Goal: Task Accomplishment & Management: Manage account settings

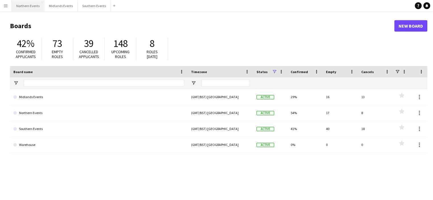
click at [33, 6] on button "Northern Events Close" at bounding box center [28, 5] width 33 height 11
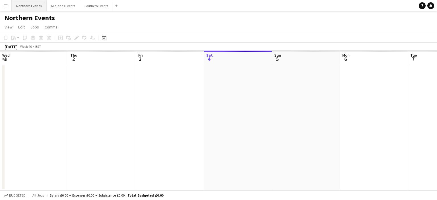
scroll to position [0, 136]
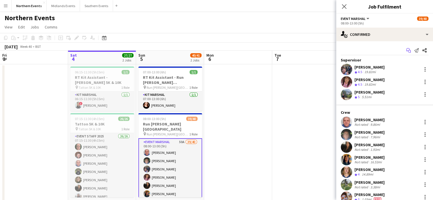
click at [408, 50] on icon at bounding box center [409, 51] width 3 height 3
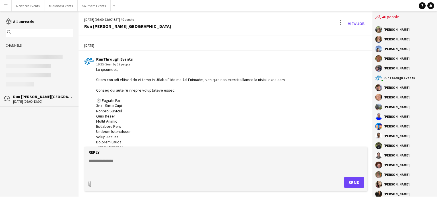
scroll to position [934, 0]
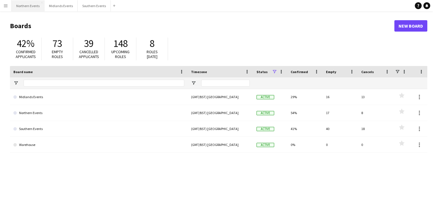
click at [33, 7] on button "Northern Events Close" at bounding box center [28, 5] width 33 height 11
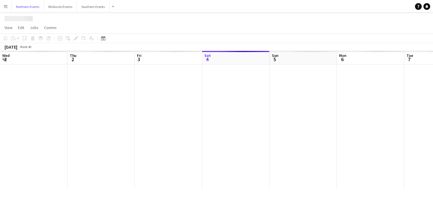
scroll to position [0, 136]
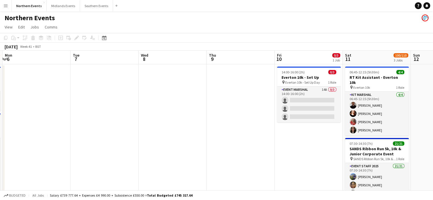
drag, startPoint x: 264, startPoint y: 122, endPoint x: 34, endPoint y: 118, distance: 230.2
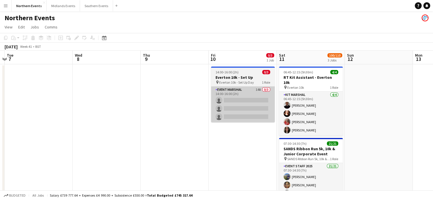
drag, startPoint x: 309, startPoint y: 129, endPoint x: 66, endPoint y: 103, distance: 244.0
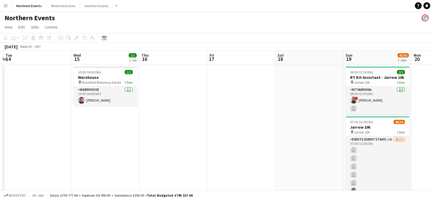
drag, startPoint x: 295, startPoint y: 113, endPoint x: 98, endPoint y: 101, distance: 197.3
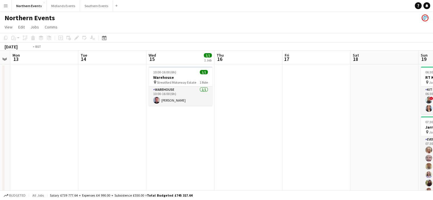
drag, startPoint x: 354, startPoint y: 122, endPoint x: 215, endPoint y: 133, distance: 139.3
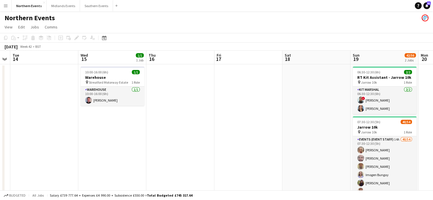
scroll to position [0, 265]
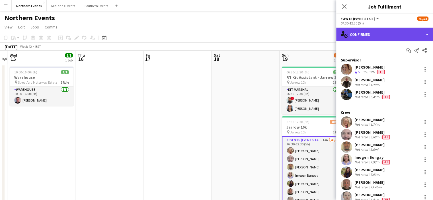
click at [410, 31] on div "single-neutral-actions-check-2 Confirmed" at bounding box center [384, 35] width 97 height 14
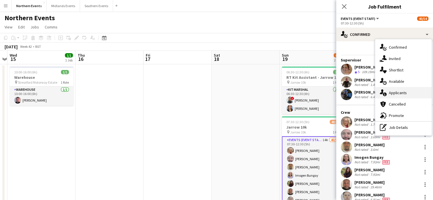
click at [404, 91] on span "Applicants" at bounding box center [398, 92] width 18 height 5
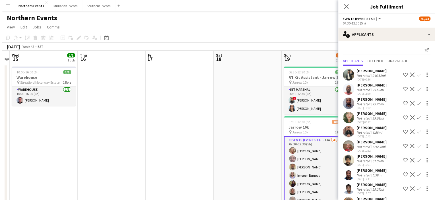
scroll to position [0, 0]
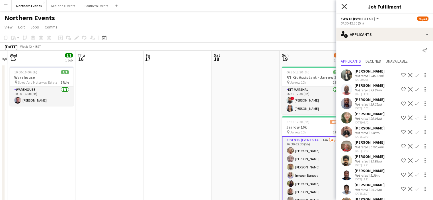
click at [346, 8] on icon at bounding box center [343, 6] width 5 height 5
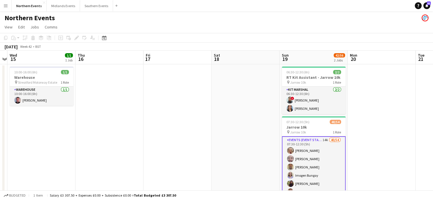
click at [4, 1] on button "Menu" at bounding box center [5, 5] width 11 height 11
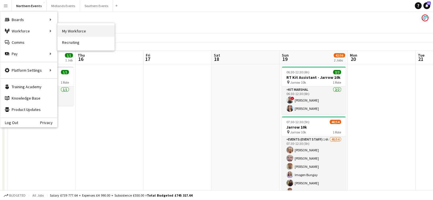
click at [67, 29] on link "My Workforce" at bounding box center [85, 30] width 57 height 11
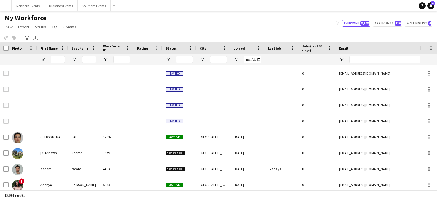
type input "**********"
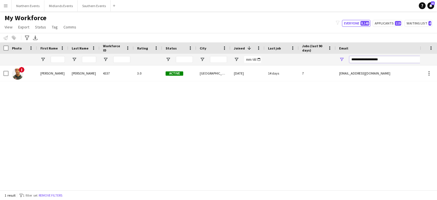
click at [399, 57] on input "**********" at bounding box center [397, 59] width 97 height 7
click at [389, 24] on button "Applicants 119" at bounding box center [388, 23] width 30 height 7
type input "**********"
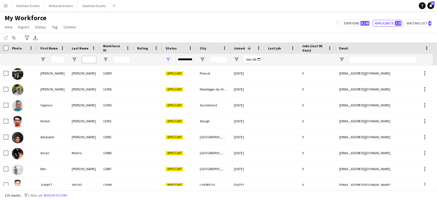
click at [89, 57] on input "Last Name Filter Input" at bounding box center [89, 59] width 14 height 7
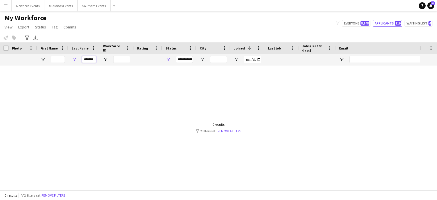
type input "*******"
click at [384, 27] on div "My Workforce View Views Default view New view Update view Delete view Edit name…" at bounding box center [218, 23] width 437 height 19
click at [384, 25] on button "Applicants 119" at bounding box center [388, 23] width 30 height 7
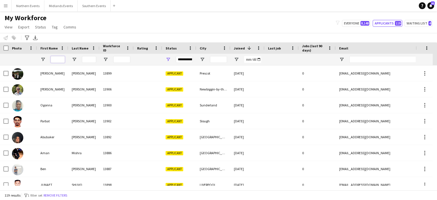
click at [60, 61] on input "First Name Filter Input" at bounding box center [58, 59] width 14 height 7
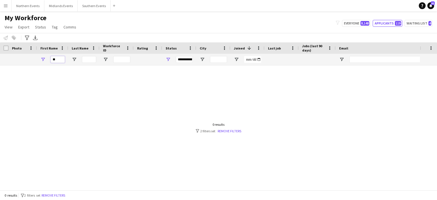
type input "*"
click at [90, 57] on input "Last Name Filter Input" at bounding box center [89, 59] width 14 height 7
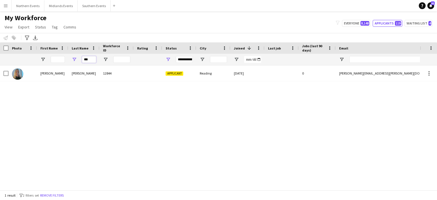
type input "***"
click at [357, 23] on button "Everyone 8,148" at bounding box center [356, 23] width 28 height 7
click at [384, 23] on button "Applicants 119" at bounding box center [388, 23] width 30 height 7
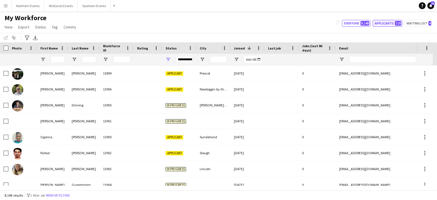
type input "**********"
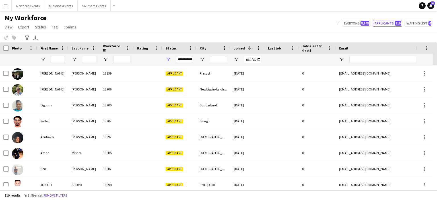
drag, startPoint x: 384, startPoint y: 23, endPoint x: 303, endPoint y: 21, distance: 80.5
click at [303, 21] on div "My Workforce View Views Default view New view Update view Delete view Edit name…" at bounding box center [218, 23] width 437 height 19
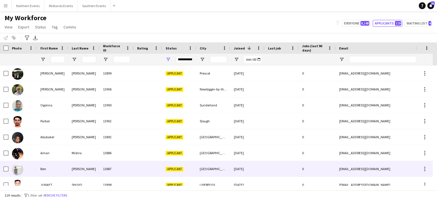
click at [243, 168] on div "[DATE]" at bounding box center [247, 169] width 34 height 16
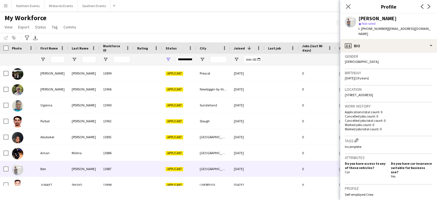
scroll to position [99, 0]
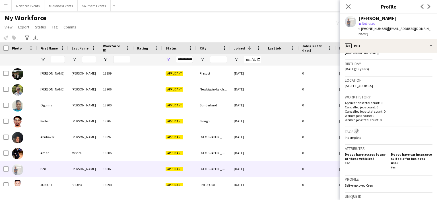
click at [297, 33] on div "Notify workforce Add to tag Select at least one crew to tag him or her. Advance…" at bounding box center [218, 37] width 437 height 9
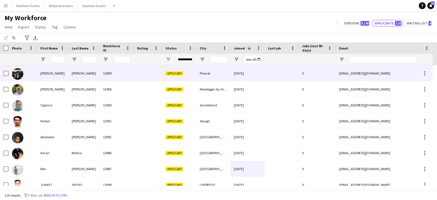
click at [207, 74] on div "Prescot" at bounding box center [213, 73] width 34 height 16
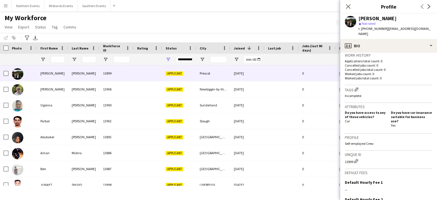
scroll to position [200, 0]
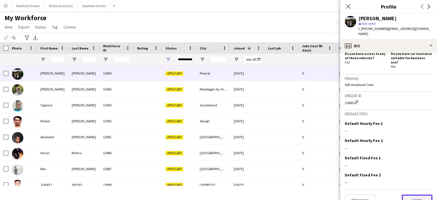
click at [420, 195] on button "Next" at bounding box center [417, 200] width 31 height 11
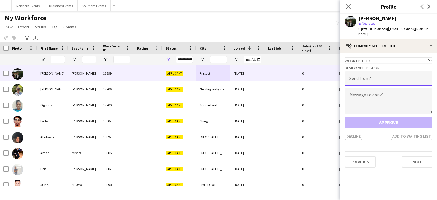
click at [377, 71] on input "email" at bounding box center [389, 78] width 88 height 14
type input "**********"
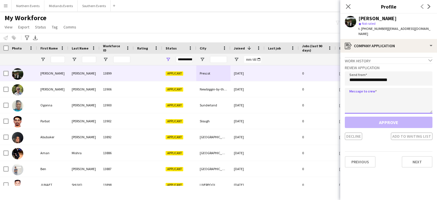
paste textarea "**********"
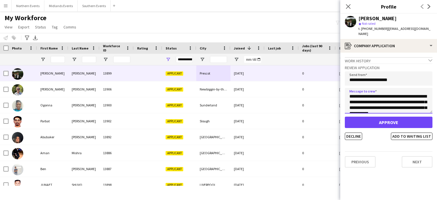
scroll to position [123, 0]
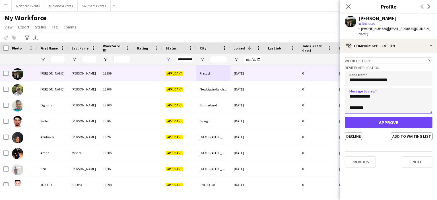
type textarea "**********"
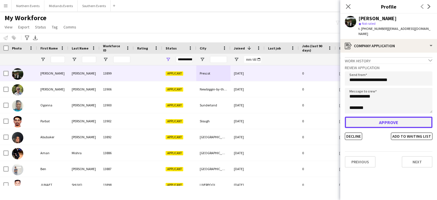
click at [382, 121] on button "Approve" at bounding box center [389, 122] width 88 height 11
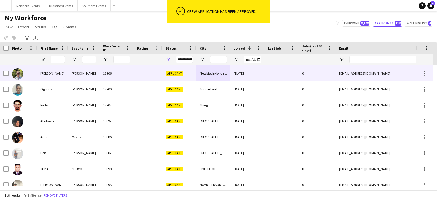
click at [221, 74] on div "Newbiggin-by-the-Sea" at bounding box center [213, 73] width 34 height 16
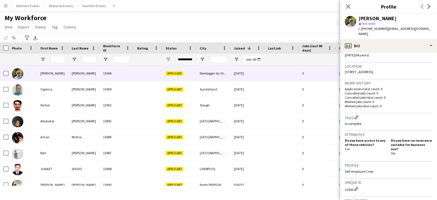
scroll to position [200, 0]
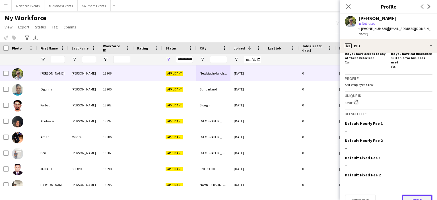
click at [402, 195] on button "Next" at bounding box center [417, 200] width 31 height 11
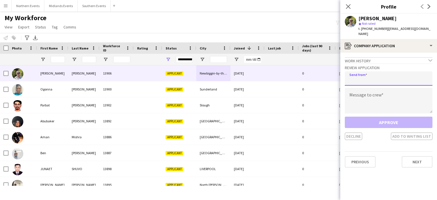
click at [381, 74] on input "email" at bounding box center [389, 78] width 88 height 14
type input "**********"
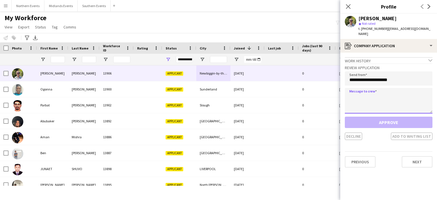
paste textarea "**********"
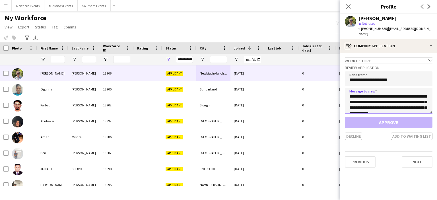
scroll to position [123, 0]
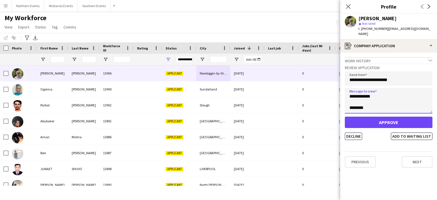
type textarea "**********"
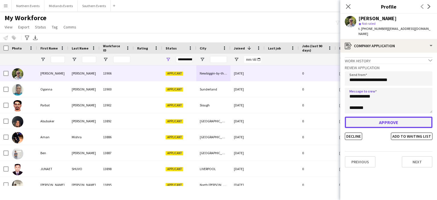
click at [380, 121] on button "Approve" at bounding box center [389, 122] width 88 height 11
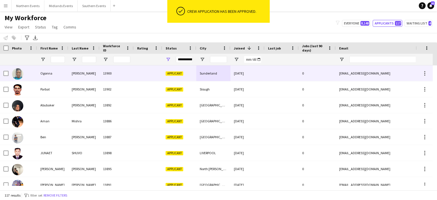
click at [212, 73] on div "Sunderland" at bounding box center [213, 73] width 34 height 16
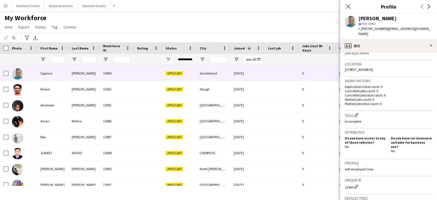
scroll to position [119, 0]
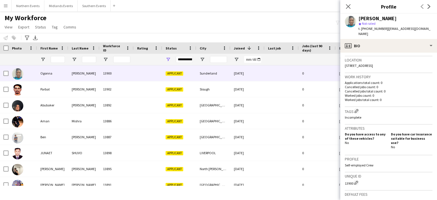
click at [428, 11] on div "Previous Next" at bounding box center [425, 6] width 23 height 13
click at [429, 7] on icon "Next" at bounding box center [429, 6] width 5 height 5
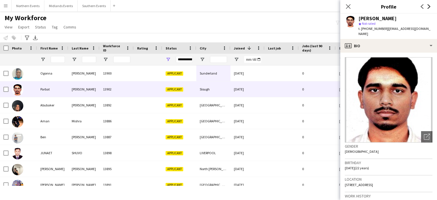
click at [429, 7] on icon "Next" at bounding box center [429, 6] width 5 height 5
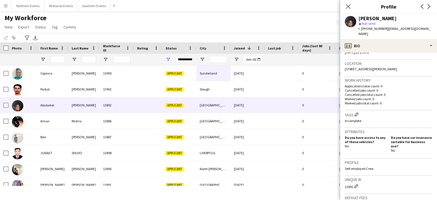
scroll to position [116, 0]
click at [428, 7] on icon "Next" at bounding box center [429, 6] width 5 height 5
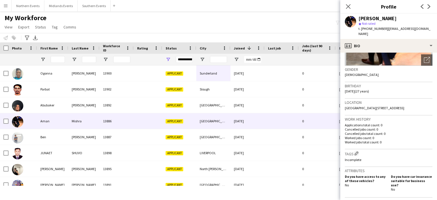
scroll to position [89, 0]
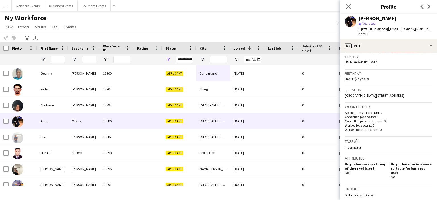
click at [426, 10] on div "Previous Next" at bounding box center [425, 6] width 23 height 13
click at [428, 4] on app-icon "Next" at bounding box center [429, 6] width 7 height 7
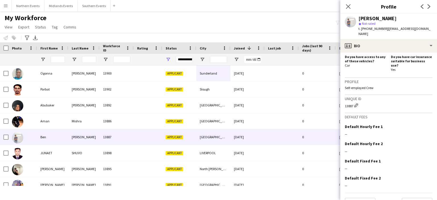
scroll to position [200, 0]
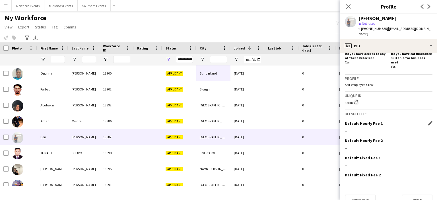
click at [348, 128] on div "--" at bounding box center [389, 130] width 88 height 5
click at [428, 121] on app-icon "Edit this field" at bounding box center [430, 123] width 5 height 5
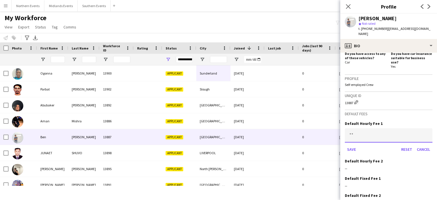
click at [354, 128] on input at bounding box center [389, 135] width 88 height 14
type input "*****"
click at [349, 145] on button "Save" at bounding box center [351, 149] width 13 height 9
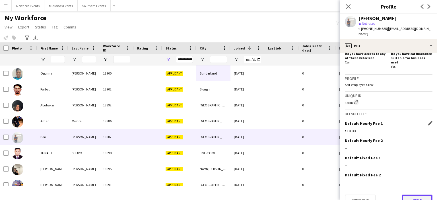
click at [420, 195] on button "Next" at bounding box center [417, 200] width 31 height 11
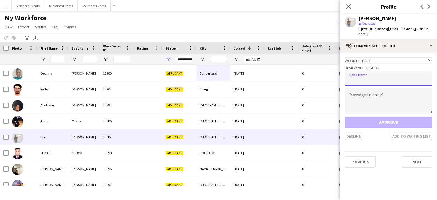
click at [363, 72] on input "email" at bounding box center [389, 78] width 88 height 14
type input "**********"
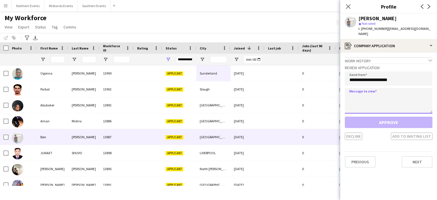
paste textarea "**********"
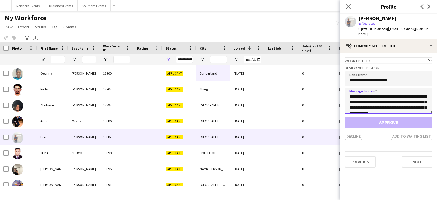
scroll to position [123, 0]
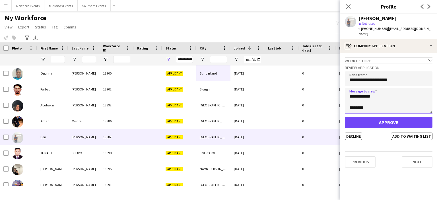
type textarea "**********"
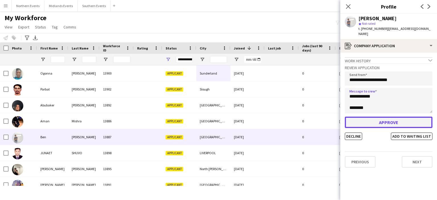
click at [366, 118] on button "Approve" at bounding box center [389, 122] width 88 height 11
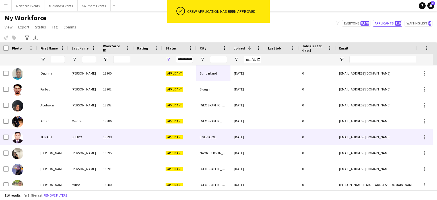
click at [202, 136] on div "LIVERPOOL" at bounding box center [213, 137] width 34 height 16
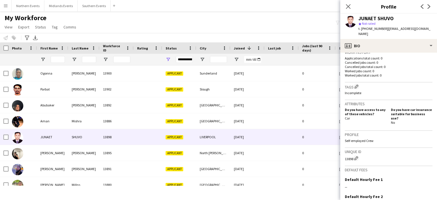
scroll to position [205, 0]
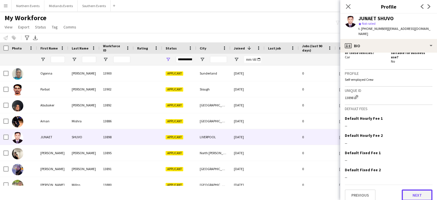
click at [417, 191] on button "Next" at bounding box center [417, 194] width 31 height 11
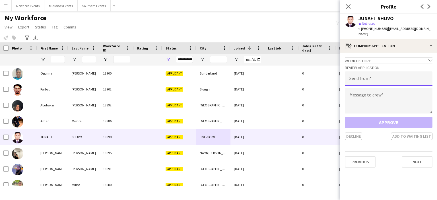
click at [392, 71] on input "email" at bounding box center [389, 78] width 88 height 14
type input "**********"
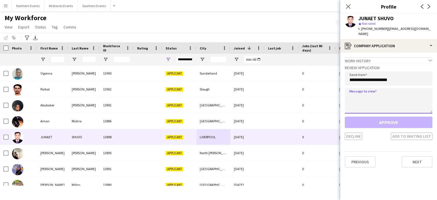
paste textarea "**********"
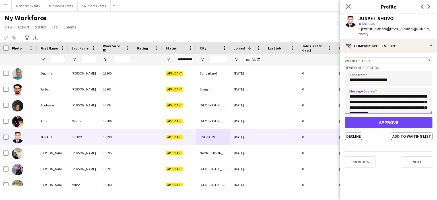
scroll to position [123, 0]
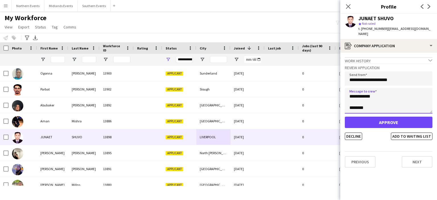
type textarea "**********"
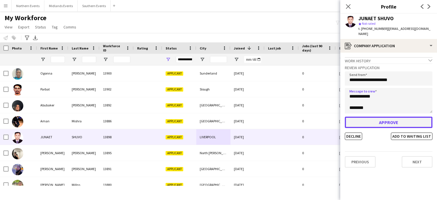
click at [395, 118] on button "Approve" at bounding box center [389, 122] width 88 height 11
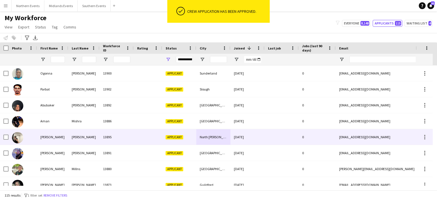
click at [220, 136] on div "North [PERSON_NAME]" at bounding box center [213, 137] width 34 height 16
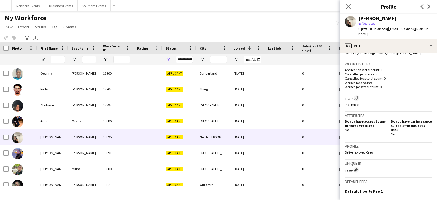
scroll to position [134, 0]
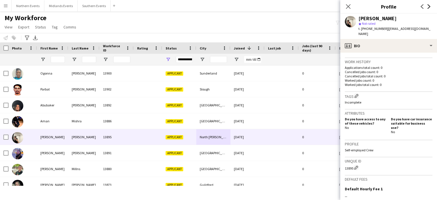
click at [430, 6] on icon "Next" at bounding box center [429, 6] width 5 height 5
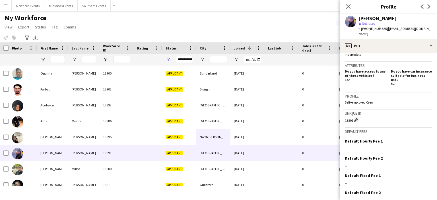
scroll to position [200, 0]
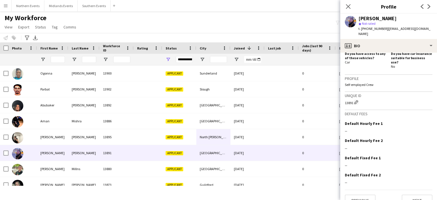
click at [429, 197] on app-crew-profile-bio "Open photos pop-in Gender [DEMOGRAPHIC_DATA] Birthday [DEMOGRAPHIC_DATA] (28 ye…" at bounding box center [388, 126] width 97 height 147
click at [421, 195] on button "Next" at bounding box center [417, 200] width 31 height 11
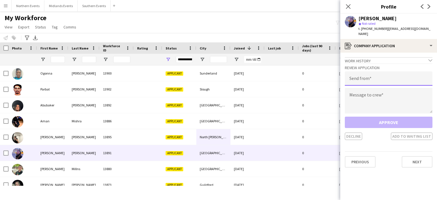
click at [396, 75] on input "email" at bounding box center [389, 78] width 88 height 14
type input "**********"
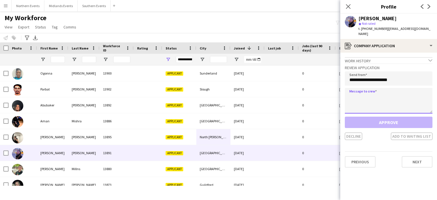
paste textarea "**********"
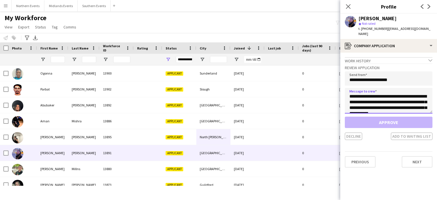
scroll to position [123, 0]
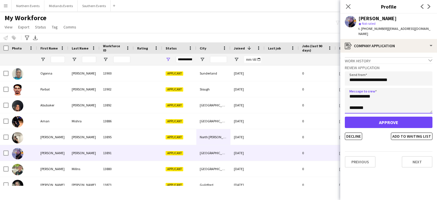
type textarea "**********"
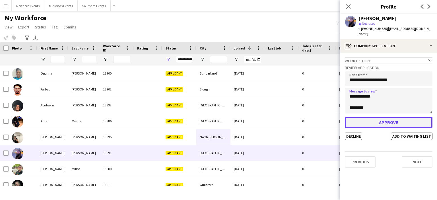
click at [392, 117] on button "Approve" at bounding box center [389, 122] width 88 height 11
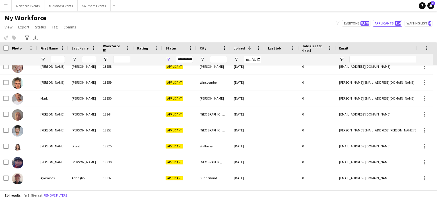
scroll to position [0, 0]
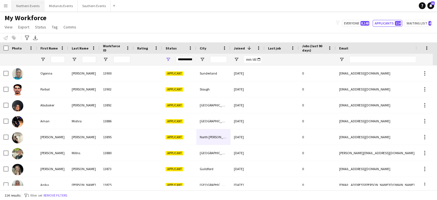
click at [32, 7] on button "Northern Events Close" at bounding box center [28, 5] width 33 height 11
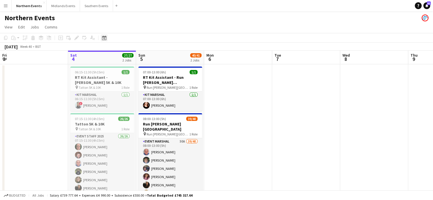
click at [106, 37] on icon at bounding box center [104, 38] width 4 height 5
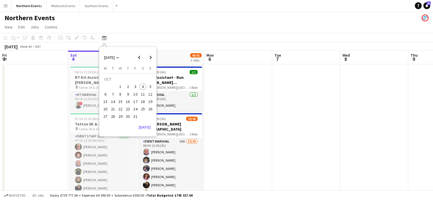
click at [152, 111] on span "26" at bounding box center [150, 109] width 7 height 7
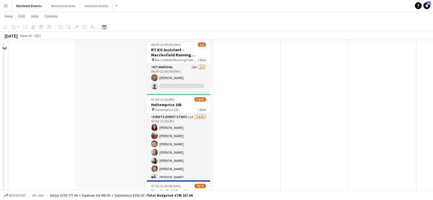
scroll to position [83, 0]
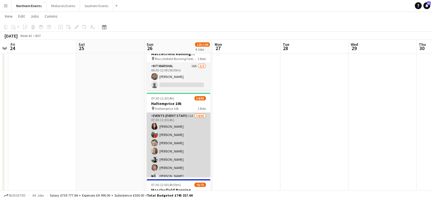
drag, startPoint x: 167, startPoint y: 152, endPoint x: 164, endPoint y: 143, distance: 9.6
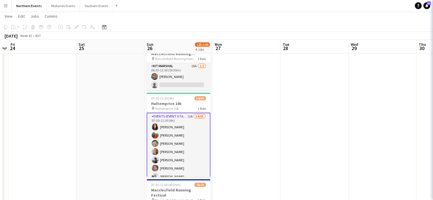
scroll to position [0, 195]
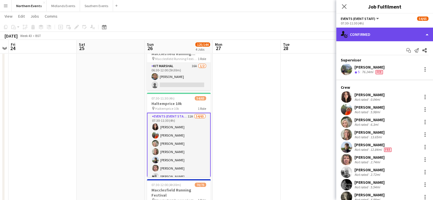
click at [362, 35] on div "single-neutral-actions-check-2 Confirmed" at bounding box center [384, 35] width 97 height 14
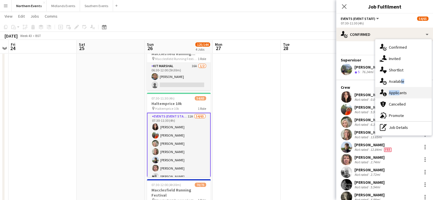
drag, startPoint x: 398, startPoint y: 84, endPoint x: 398, endPoint y: 88, distance: 4.6
click at [398, 88] on div "single-neutral-actions-check-2 Confirmed single-neutral-actions-share-1 Invited…" at bounding box center [403, 87] width 56 height 96
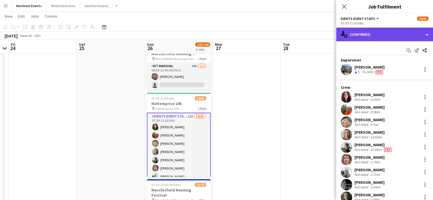
click at [390, 36] on div "single-neutral-actions-check-2 Confirmed" at bounding box center [384, 35] width 97 height 14
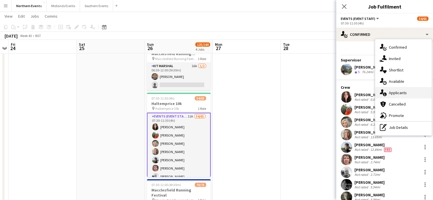
click at [399, 94] on span "Applicants" at bounding box center [398, 92] width 18 height 5
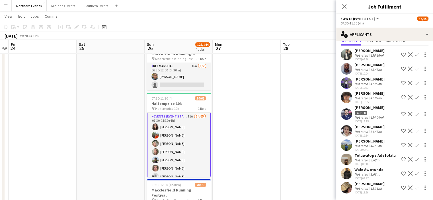
scroll to position [30, 0]
drag, startPoint x: 370, startPoint y: 177, endPoint x: 369, endPoint y: 188, distance: 10.6
drag, startPoint x: 369, startPoint y: 188, endPoint x: 376, endPoint y: 178, distance: 11.8
drag, startPoint x: 376, startPoint y: 178, endPoint x: 376, endPoint y: 186, distance: 7.7
click at [376, 186] on div "[PERSON_NAME] Not rated 13.31mi [DATE] 15:26" at bounding box center [369, 187] width 30 height 13
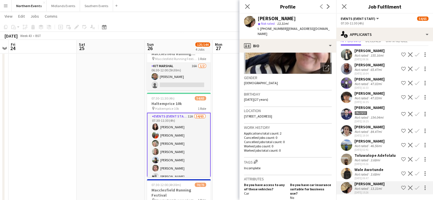
scroll to position [69, 0]
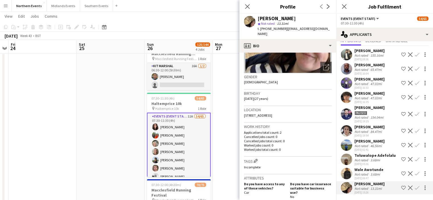
click at [415, 186] on app-icon "Confirm" at bounding box center [417, 188] width 5 height 5
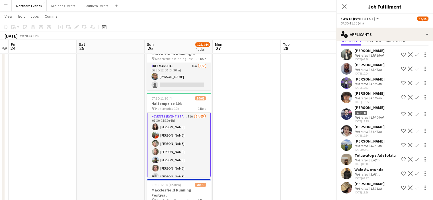
scroll to position [25, 0]
drag, startPoint x: 412, startPoint y: 185, endPoint x: 411, endPoint y: 188, distance: 3.9
click at [415, 188] on app-icon "Confirm" at bounding box center [417, 188] width 5 height 5
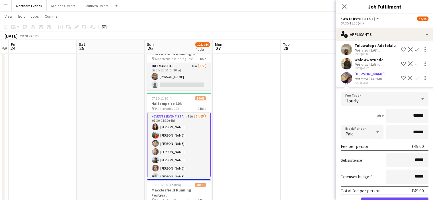
scroll to position [154, 0]
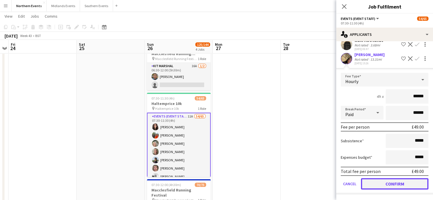
click at [405, 187] on button "Confirm" at bounding box center [394, 183] width 67 height 11
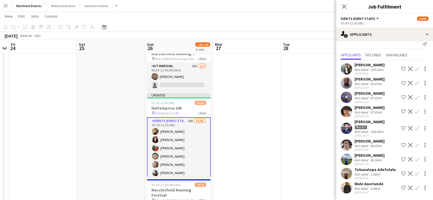
scroll to position [11, 0]
click at [376, 184] on div "Wale Awotunde" at bounding box center [368, 183] width 29 height 5
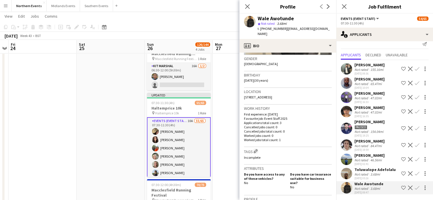
scroll to position [94, 0]
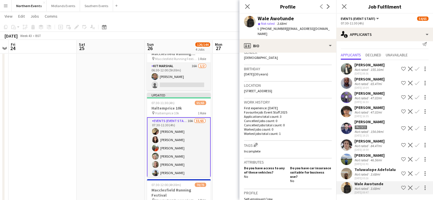
click at [360, 168] on div "Toluwalope Adefolalu" at bounding box center [374, 169] width 41 height 5
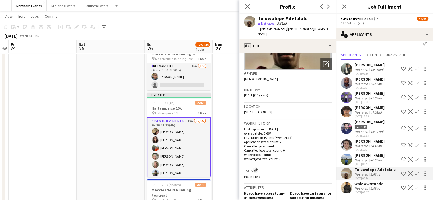
scroll to position [76, 0]
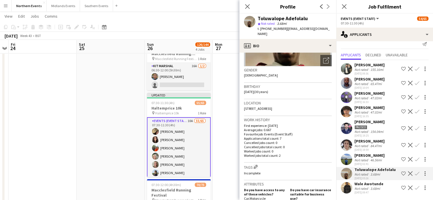
click at [415, 175] on app-icon "Confirm" at bounding box center [417, 173] width 5 height 5
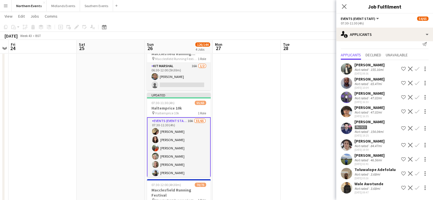
click at [415, 175] on app-icon "Confirm" at bounding box center [417, 173] width 5 height 5
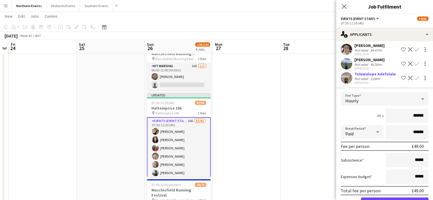
scroll to position [140, 0]
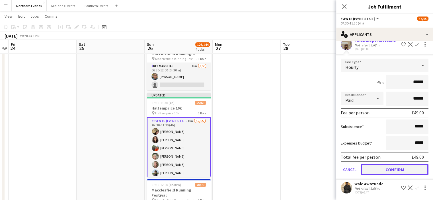
click at [422, 170] on button "Confirm" at bounding box center [394, 169] width 67 height 11
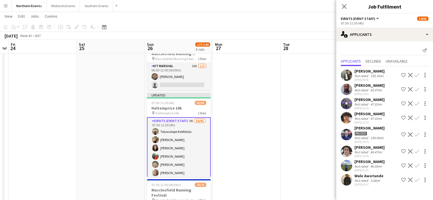
scroll to position [0, 0]
drag, startPoint x: 380, startPoint y: 162, endPoint x: 388, endPoint y: 159, distance: 8.4
click at [384, 159] on div "[PERSON_NAME]" at bounding box center [369, 161] width 30 height 5
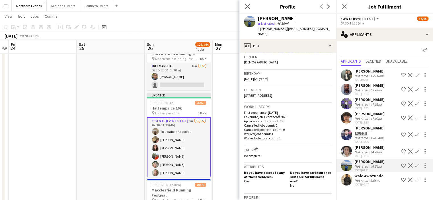
scroll to position [92, 0]
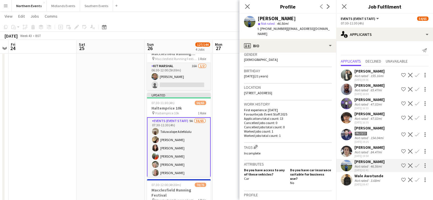
click at [417, 168] on app-icon "Confirm" at bounding box center [417, 165] width 5 height 5
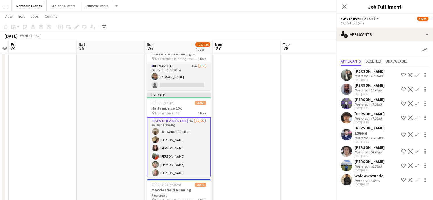
scroll to position [0, 0]
click at [341, 7] on icon "Close pop-in" at bounding box center [343, 6] width 5 height 5
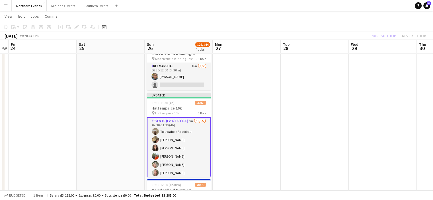
click at [382, 37] on div "Publish 1 job Revert 1 job" at bounding box center [397, 35] width 69 height 7
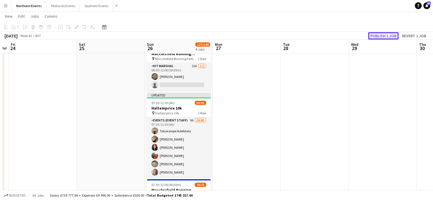
click at [382, 36] on button "Publish 1 job" at bounding box center [383, 35] width 30 height 7
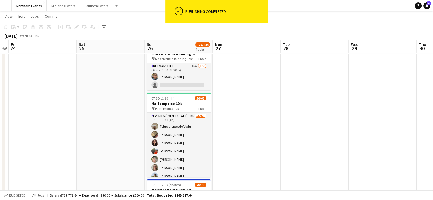
drag, startPoint x: 401, startPoint y: 131, endPoint x: 228, endPoint y: 159, distance: 175.8
click at [228, 159] on app-calendar-viewport "Tue 21 Wed 22 Thu 23 Fri 24 Sat 25 Sun 26 127/144 4 Jobs Mon 27 Tue 28 Wed 29 T…" at bounding box center [216, 133] width 433 height 389
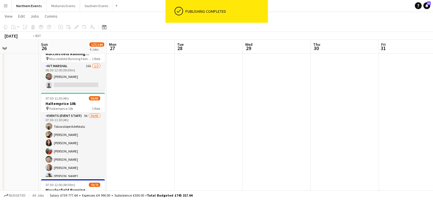
drag, startPoint x: 291, startPoint y: 183, endPoint x: 85, endPoint y: 182, distance: 206.0
click at [85, 182] on app-calendar-viewport "Thu 23 Fri 24 Sat 25 Sun 26 127/144 4 Jobs Mon 27 Tue 28 Wed 29 Thu 30 Fri 31 S…" at bounding box center [216, 133] width 433 height 389
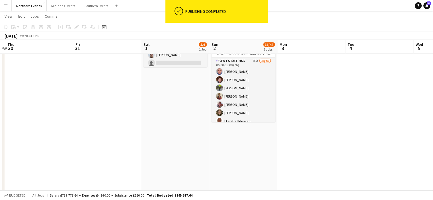
drag, startPoint x: 255, startPoint y: 180, endPoint x: 110, endPoint y: 182, distance: 144.6
click at [110, 182] on app-calendar-viewport "Mon 27 Tue 28 Wed 29 Thu 30 Fri 31 Sat 1 5/6 1 Job Sun 2 36/42 2 Jobs Mon 3 Tue…" at bounding box center [216, 133] width 433 height 389
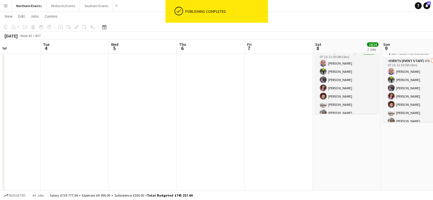
drag, startPoint x: 169, startPoint y: 177, endPoint x: 149, endPoint y: 176, distance: 19.7
click at [113, 182] on app-calendar-viewport "Fri 31 Sat 1 5/6 1 Job Sun 2 36/42 2 Jobs Mon 3 Tue 4 Wed 5 Thu 6 Fri 7 Sat 8 2…" at bounding box center [216, 133] width 433 height 389
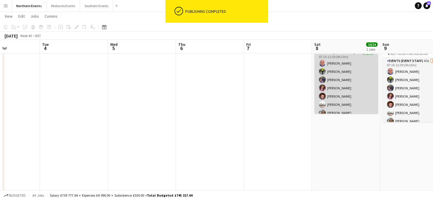
click at [353, 95] on app-card-role "Events (Event Staff) 23/23 07:15-11:30 (4h15m) [PERSON_NAME] [PERSON_NAME] [PER…" at bounding box center [346, 150] width 64 height 201
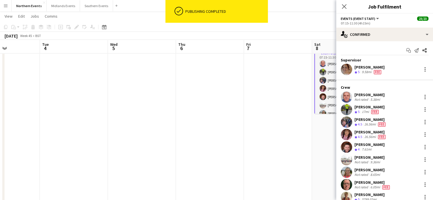
click at [240, 159] on app-date-cell at bounding box center [210, 128] width 68 height 295
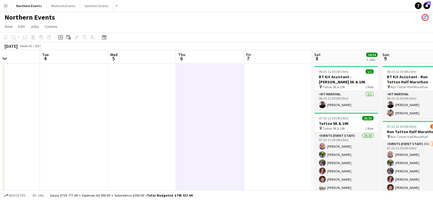
scroll to position [0, 0]
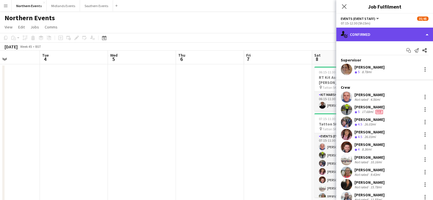
click at [390, 33] on div "single-neutral-actions-check-2 Confirmed" at bounding box center [384, 35] width 97 height 14
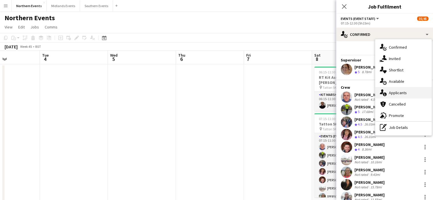
click at [406, 91] on span "Applicants" at bounding box center [398, 92] width 18 height 5
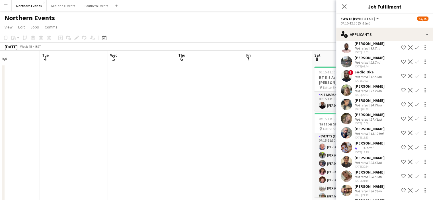
scroll to position [575, 0]
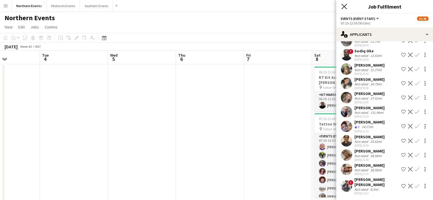
click at [345, 5] on icon at bounding box center [343, 6] width 5 height 5
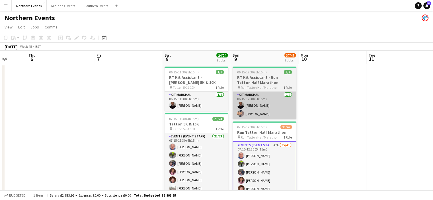
drag, startPoint x: 413, startPoint y: 78, endPoint x: 263, endPoint y: 118, distance: 155.2
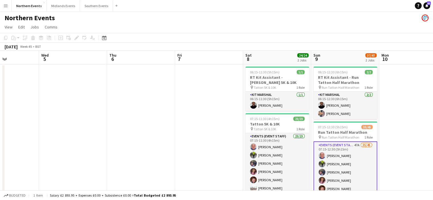
drag, startPoint x: 387, startPoint y: 141, endPoint x: 192, endPoint y: 142, distance: 194.9
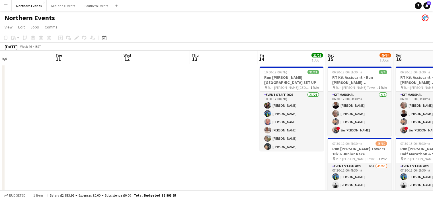
drag, startPoint x: 380, startPoint y: 128, endPoint x: 257, endPoint y: 126, distance: 122.9
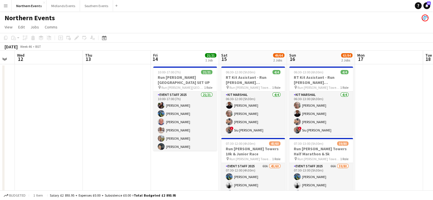
drag, startPoint x: 373, startPoint y: 134, endPoint x: 272, endPoint y: 138, distance: 101.7
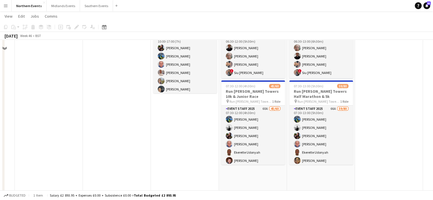
scroll to position [0, 0]
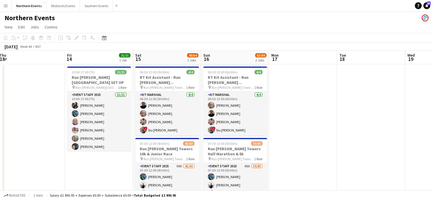
drag, startPoint x: 411, startPoint y: 92, endPoint x: 307, endPoint y: 111, distance: 104.9
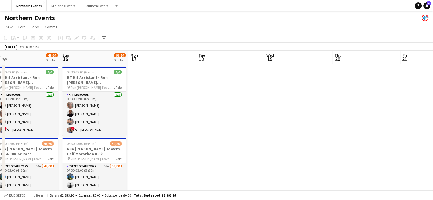
drag, startPoint x: 360, startPoint y: 123, endPoint x: 248, endPoint y: 126, distance: 111.9
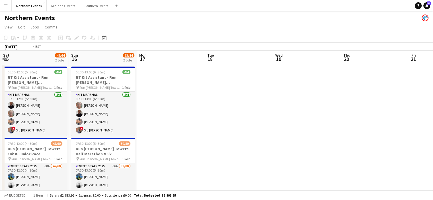
drag, startPoint x: 308, startPoint y: 142, endPoint x: 236, endPoint y: 149, distance: 71.5
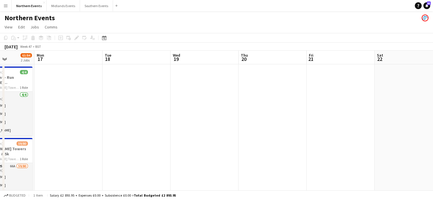
drag, startPoint x: 367, startPoint y: 122, endPoint x: 269, endPoint y: 124, distance: 97.6
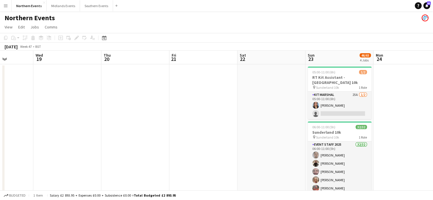
drag, startPoint x: 347, startPoint y: 158, endPoint x: 398, endPoint y: 151, distance: 51.3
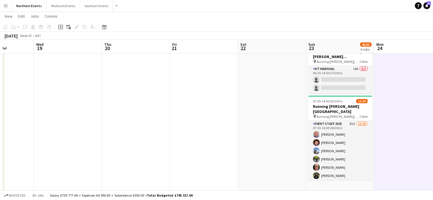
scroll to position [167, 0]
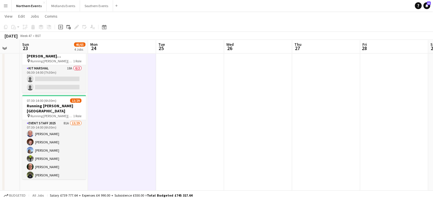
drag, startPoint x: 396, startPoint y: 156, endPoint x: 155, endPoint y: 168, distance: 241.0
click at [155, 168] on app-calendar-viewport "Wed 19 Thu 20 Fri 21 Sat 22 Sun 23 46/65 4 Jobs Mon 24 Tue 25 Wed 26 Thu 27 Fri…" at bounding box center [216, 49] width 433 height 389
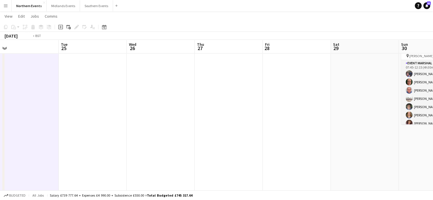
drag, startPoint x: 269, startPoint y: 101, endPoint x: 121, endPoint y: 142, distance: 152.8
click at [121, 142] on app-calendar-viewport "Fri 21 Sat 22 Sun 23 46/65 4 Jobs Mon 24 Tue 25 Wed 26 Thu 27 Fri 28 Sat 29 Sun…" at bounding box center [216, 49] width 433 height 389
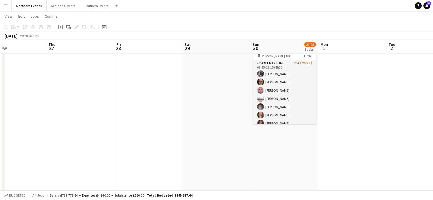
drag, startPoint x: 316, startPoint y: 123, endPoint x: 172, endPoint y: 129, distance: 144.4
click at [172, 129] on app-calendar-viewport "Sun 23 46/65 4 Jobs Mon 24 Tue 25 Wed 26 Thu 27 Fri 28 Sat 29 Sun 30 27/95 3 Jo…" at bounding box center [216, 49] width 433 height 389
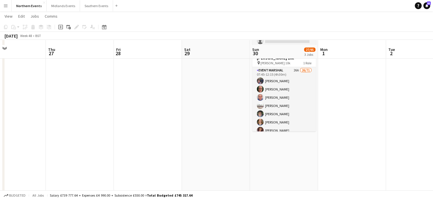
scroll to position [166, 0]
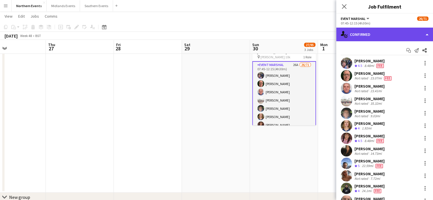
click at [397, 32] on div "single-neutral-actions-check-2 Confirmed" at bounding box center [384, 35] width 97 height 14
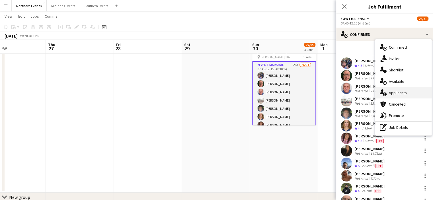
click at [402, 94] on span "Applicants" at bounding box center [398, 92] width 18 height 5
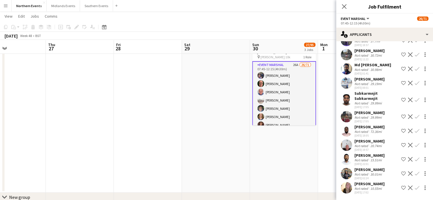
scroll to position [269, 0]
click at [413, 190] on button "Confirm" at bounding box center [416, 187] width 7 height 7
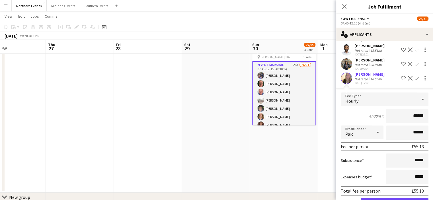
scroll to position [397, 0]
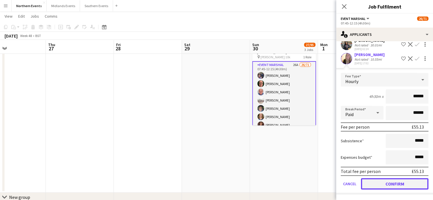
click at [394, 178] on button "Confirm" at bounding box center [394, 183] width 67 height 11
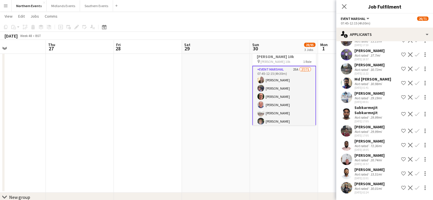
scroll to position [254, 0]
click at [345, 5] on icon at bounding box center [343, 6] width 5 height 5
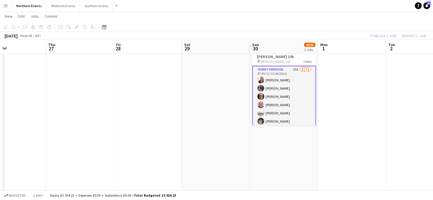
click at [379, 34] on div "Publish 1 job Revert 1 job" at bounding box center [397, 35] width 69 height 7
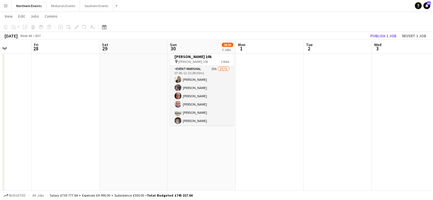
drag, startPoint x: 389, startPoint y: 82, endPoint x: 304, endPoint y: 90, distance: 85.8
click at [304, 90] on app-calendar-viewport "Tue 25 Wed 26 Thu 27 Fri 28 Sat 29 Sun 30 28/95 3 Jobs Mon 1 Tue 2 Wed 3 Thu 4 …" at bounding box center [216, 50] width 433 height 389
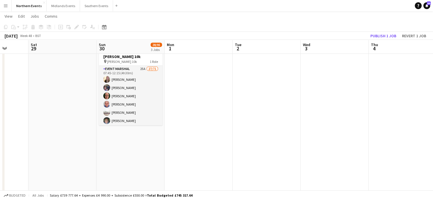
scroll to position [0, 203]
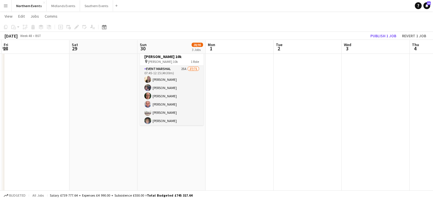
drag, startPoint x: 331, startPoint y: 108, endPoint x: 258, endPoint y: 107, distance: 72.3
click at [258, 107] on app-calendar-viewport "Tue 25 Wed 26 Thu 27 Fri 28 Sat 29 Sun 30 28/95 3 Jobs Mon 1 Tue 2 Wed 3 Thu 4 …" at bounding box center [216, 50] width 433 height 389
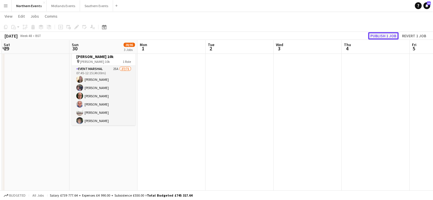
click at [374, 37] on button "Publish 1 job" at bounding box center [383, 35] width 30 height 7
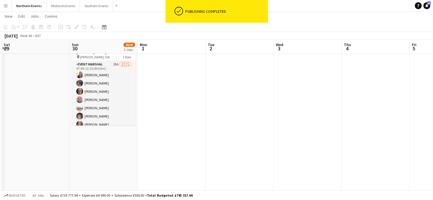
drag, startPoint x: 296, startPoint y: 104, endPoint x: 257, endPoint y: 106, distance: 38.7
click at [257, 106] on app-calendar-viewport "Wed 26 Thu 27 Fri 28 Sat 29 Sun 30 28/95 3 Jobs Mon 1 Tue 2 Wed 3 Thu 4 Fri 5 S…" at bounding box center [216, 50] width 433 height 389
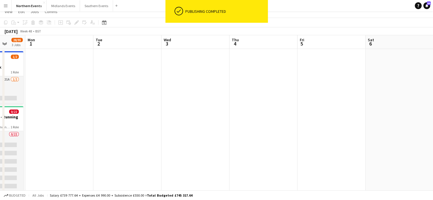
scroll to position [5, 0]
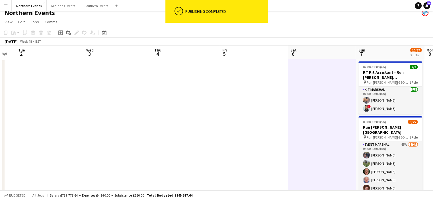
drag, startPoint x: 408, startPoint y: 95, endPoint x: 331, endPoint y: 106, distance: 78.2
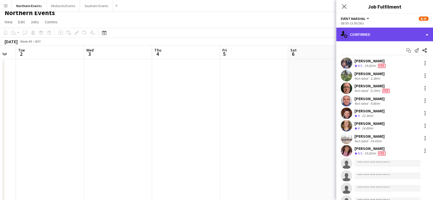
click at [413, 32] on div "single-neutral-actions-check-2 Confirmed" at bounding box center [384, 35] width 97 height 14
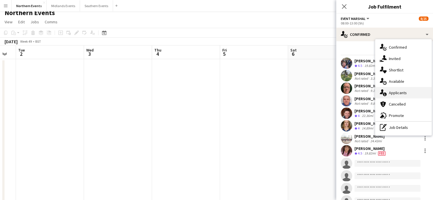
click at [409, 94] on div "single-neutral-actions-information Applicants" at bounding box center [403, 92] width 56 height 11
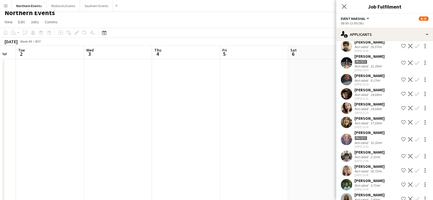
scroll to position [172, 0]
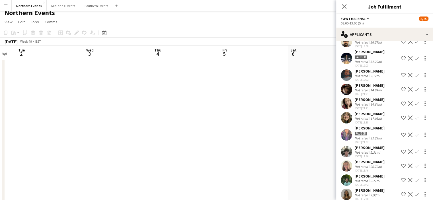
click at [415, 116] on app-icon "Confirm" at bounding box center [417, 118] width 5 height 5
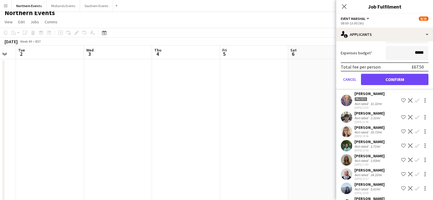
scroll to position [334, 0]
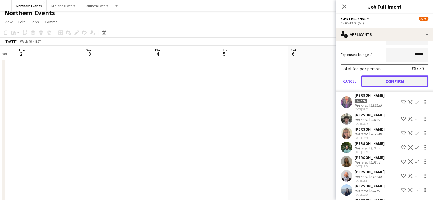
click at [398, 76] on button "Confirm" at bounding box center [394, 80] width 67 height 11
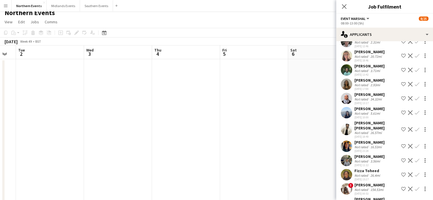
scroll to position [272, 0]
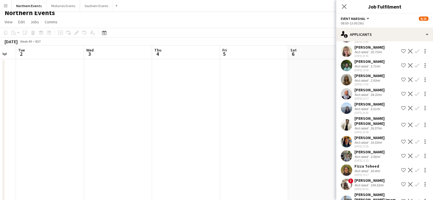
click at [415, 77] on app-icon "Confirm" at bounding box center [417, 79] width 5 height 5
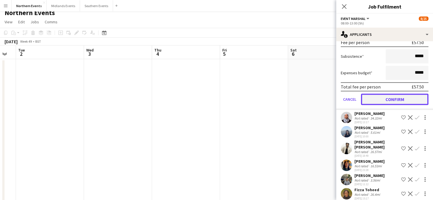
click at [414, 94] on button "Confirm" at bounding box center [394, 99] width 67 height 11
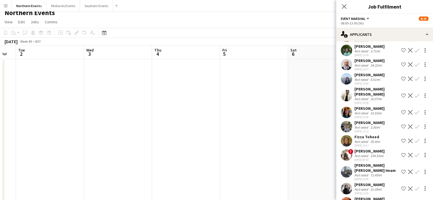
scroll to position [290, 0]
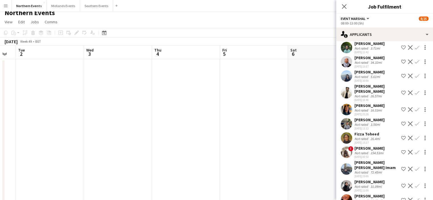
click at [415, 121] on app-icon "Confirm" at bounding box center [417, 123] width 5 height 5
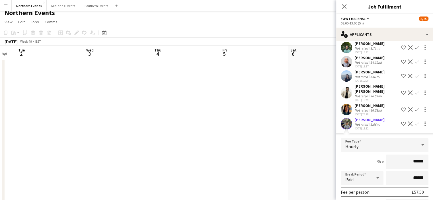
drag, startPoint x: 409, startPoint y: 160, endPoint x: 437, endPoint y: 158, distance: 28.3
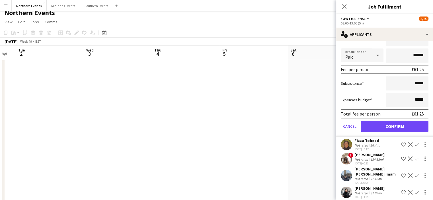
type input "******"
click at [409, 121] on button "Confirm" at bounding box center [394, 126] width 67 height 11
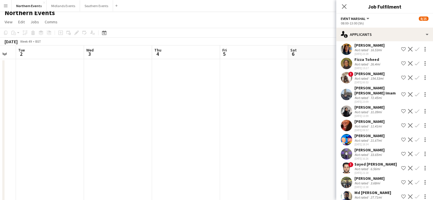
scroll to position [355, 0]
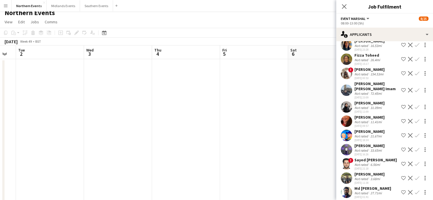
click at [415, 134] on app-icon "Confirm" at bounding box center [417, 135] width 5 height 5
click at [415, 135] on app-icon "Confirm" at bounding box center [417, 135] width 5 height 5
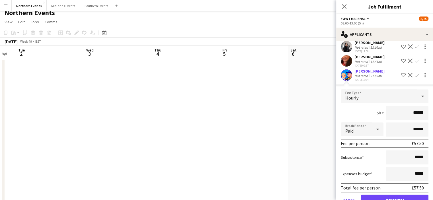
scroll to position [413, 0]
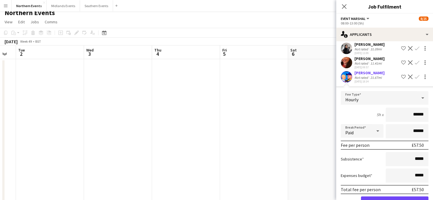
drag, startPoint x: 409, startPoint y: 116, endPoint x: 418, endPoint y: 116, distance: 8.3
click at [418, 116] on input "******" at bounding box center [407, 115] width 43 height 14
type input "******"
click at [411, 197] on button "Confirm" at bounding box center [394, 201] width 67 height 11
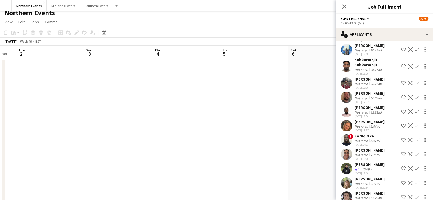
scroll to position [547, 0]
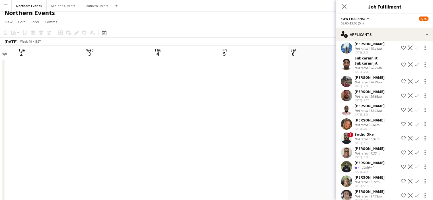
click at [415, 164] on app-icon "Confirm" at bounding box center [417, 166] width 5 height 5
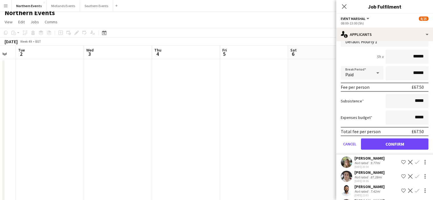
scroll to position [697, 0]
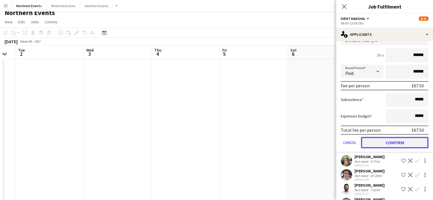
click at [415, 137] on button "Confirm" at bounding box center [394, 142] width 67 height 11
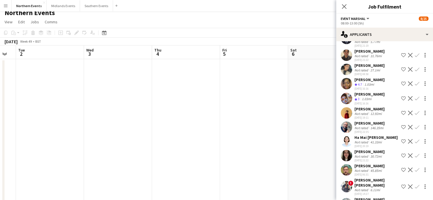
scroll to position [759, 0]
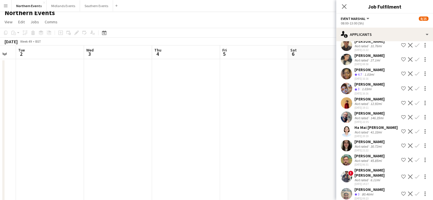
click at [415, 191] on app-icon "Confirm" at bounding box center [417, 193] width 5 height 5
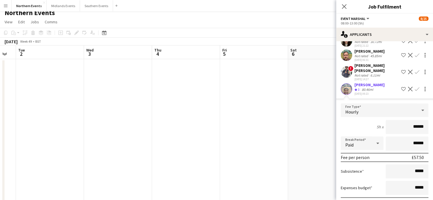
drag, startPoint x: 409, startPoint y: 121, endPoint x: 430, endPoint y: 125, distance: 21.7
click at [430, 125] on mat-expansion-panel "users2 Applicants Send notification Applicants Declined Unavailable [PERSON_NAM…" at bounding box center [384, 120] width 97 height 159
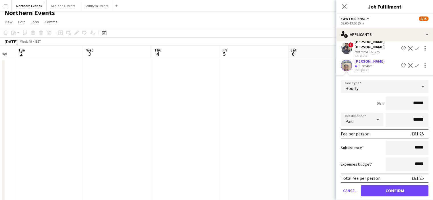
type input "******"
click at [417, 185] on button "Confirm" at bounding box center [394, 190] width 67 height 11
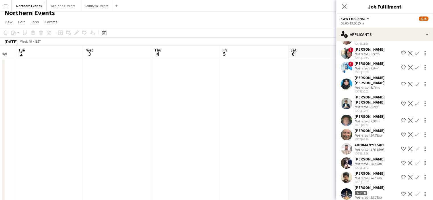
scroll to position [6, 0]
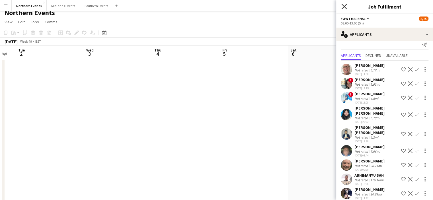
click at [342, 4] on icon "Close pop-in" at bounding box center [343, 6] width 5 height 5
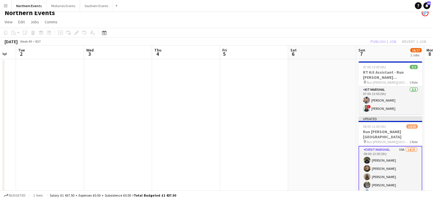
click at [380, 41] on div "Publish 1 job Revert 1 job" at bounding box center [397, 41] width 69 height 7
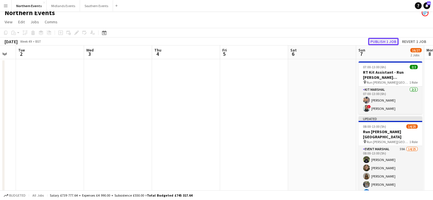
click at [380, 41] on button "Publish 1 job" at bounding box center [383, 41] width 30 height 7
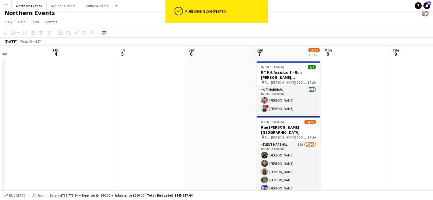
drag, startPoint x: 369, startPoint y: 114, endPoint x: 283, endPoint y: 116, distance: 85.7
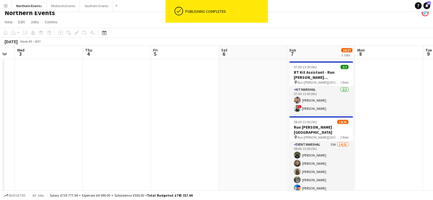
drag, startPoint x: 356, startPoint y: 98, endPoint x: 281, endPoint y: 116, distance: 78.2
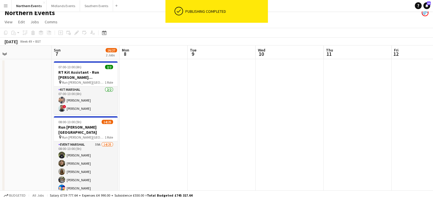
drag, startPoint x: 406, startPoint y: 152, endPoint x: 307, endPoint y: 159, distance: 99.0
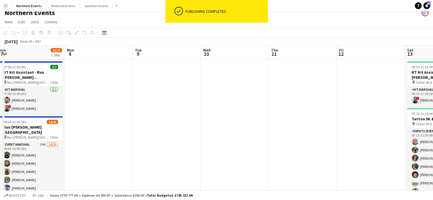
drag, startPoint x: 272, startPoint y: 160, endPoint x: 251, endPoint y: 165, distance: 21.6
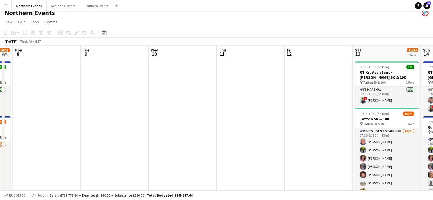
drag, startPoint x: 251, startPoint y: 165, endPoint x: 299, endPoint y: 149, distance: 50.7
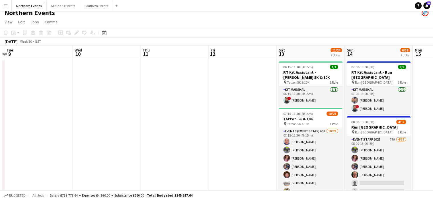
drag, startPoint x: 297, startPoint y: 158, endPoint x: 251, endPoint y: 160, distance: 46.7
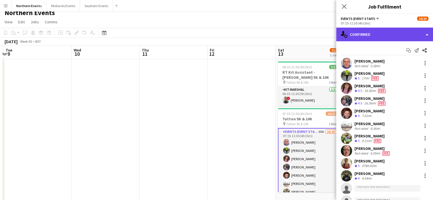
click at [393, 37] on div "single-neutral-actions-check-2 Confirmed" at bounding box center [384, 35] width 97 height 14
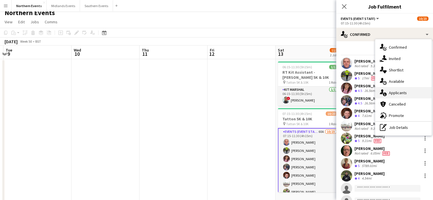
click at [405, 92] on span "Applicants" at bounding box center [398, 92] width 18 height 5
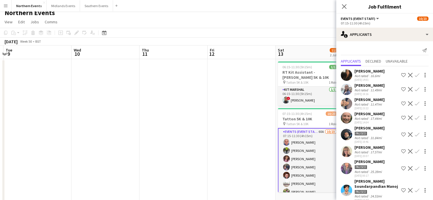
click at [415, 74] on app-icon "Confirm" at bounding box center [417, 75] width 5 height 5
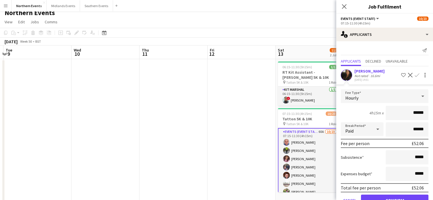
scroll to position [56, 0]
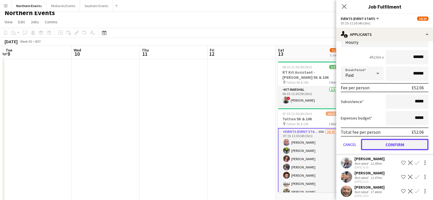
click at [389, 146] on button "Confirm" at bounding box center [394, 144] width 67 height 11
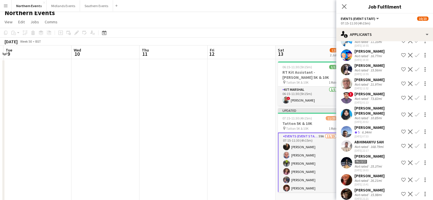
scroll to position [179, 0]
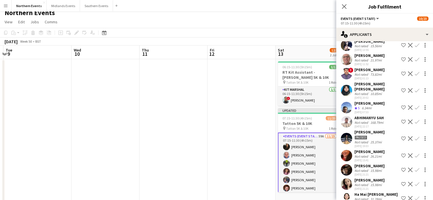
click at [415, 108] on app-icon "Confirm" at bounding box center [417, 107] width 5 height 5
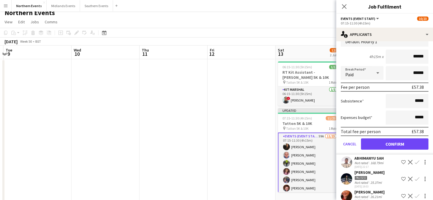
scroll to position [269, 0]
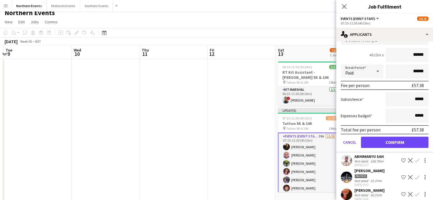
drag, startPoint x: 396, startPoint y: 150, endPoint x: 396, endPoint y: 145, distance: 4.3
click at [396, 150] on form "Fee Type Default Hourly 1 4h15m x ****** Break Period Paid ****** Fee per perso…" at bounding box center [384, 91] width 97 height 121
click at [397, 141] on button "Confirm" at bounding box center [394, 142] width 67 height 11
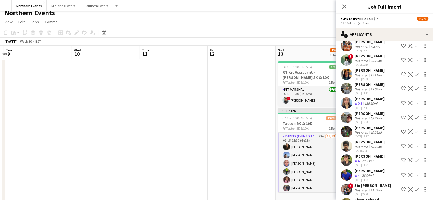
scroll to position [346, 0]
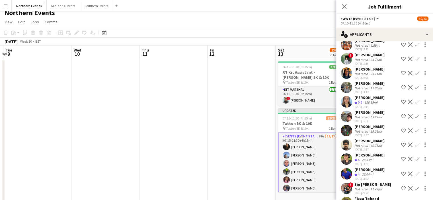
click at [415, 115] on app-icon "Confirm" at bounding box center [417, 116] width 5 height 5
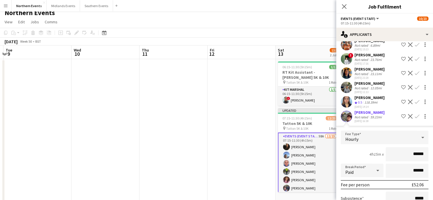
drag, startPoint x: 405, startPoint y: 154, endPoint x: 437, endPoint y: 154, distance: 32.2
type input "******"
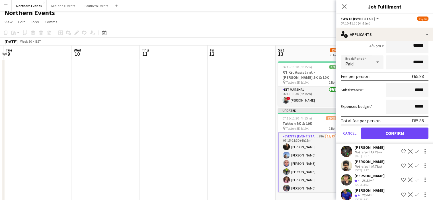
scroll to position [459, 0]
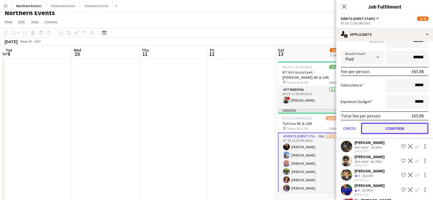
click at [398, 127] on button "Confirm" at bounding box center [394, 128] width 67 height 11
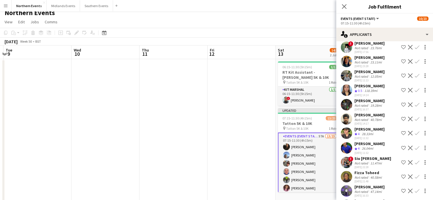
scroll to position [363, 0]
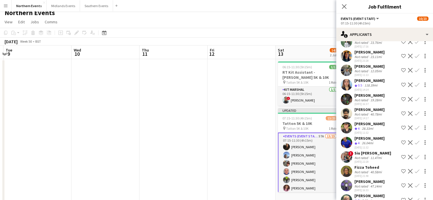
click at [415, 145] on app-icon "Confirm" at bounding box center [417, 142] width 5 height 5
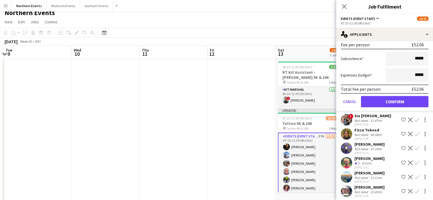
scroll to position [551, 0]
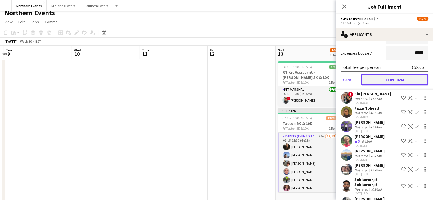
click at [406, 81] on button "Confirm" at bounding box center [394, 79] width 67 height 11
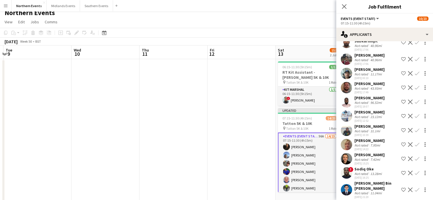
scroll to position [409, 0]
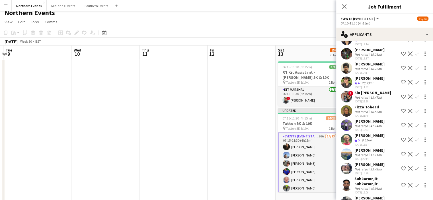
click at [415, 142] on app-icon "Confirm" at bounding box center [417, 139] width 5 height 5
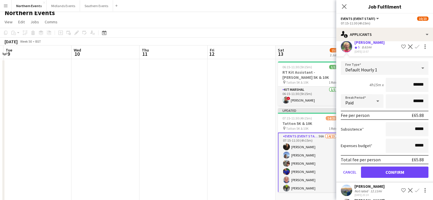
scroll to position [543, 0]
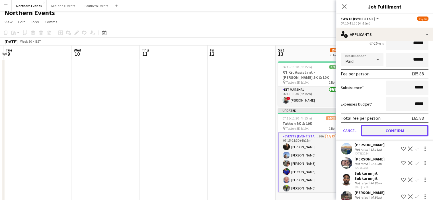
click at [405, 136] on button "Confirm" at bounding box center [394, 130] width 67 height 11
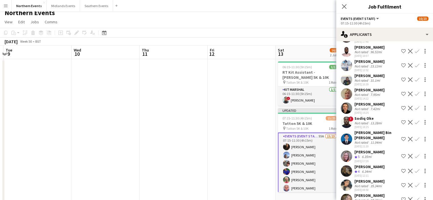
scroll to position [591, 0]
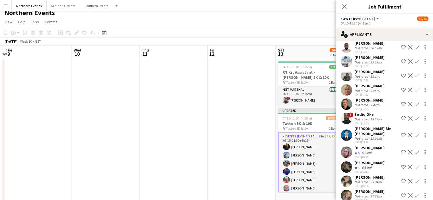
click at [415, 154] on app-icon "Confirm" at bounding box center [417, 152] width 5 height 5
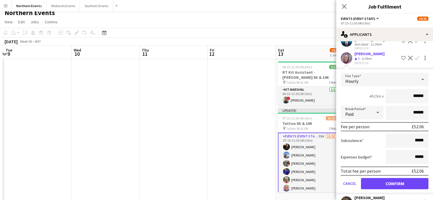
scroll to position [704, 0]
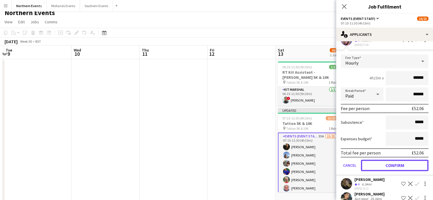
click at [417, 168] on button "Confirm" at bounding box center [394, 165] width 67 height 11
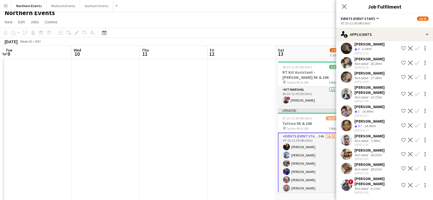
scroll to position [561, 0]
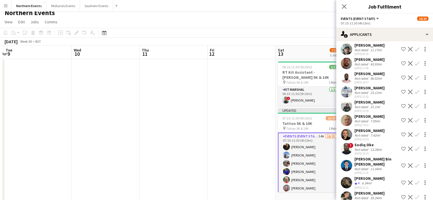
click at [413, 186] on button "Confirm" at bounding box center [416, 182] width 7 height 7
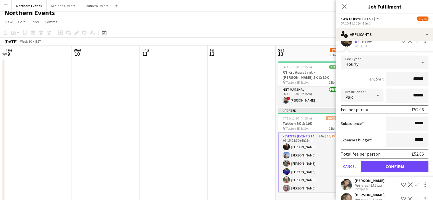
scroll to position [735, 0]
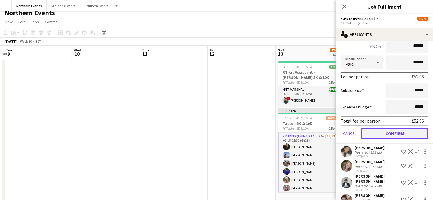
click at [406, 138] on button "Confirm" at bounding box center [394, 133] width 67 height 11
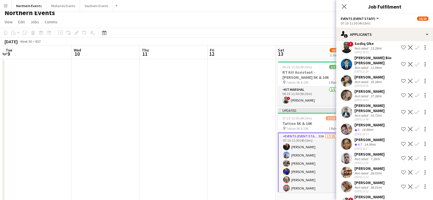
scroll to position [667, 0]
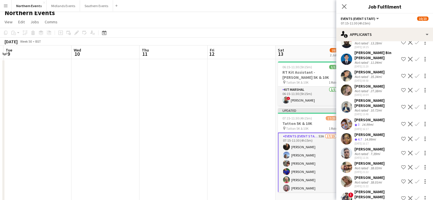
click at [415, 153] on app-icon "Confirm" at bounding box center [417, 153] width 5 height 5
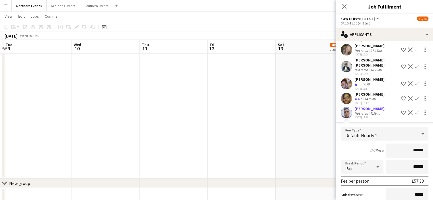
scroll to position [759, 0]
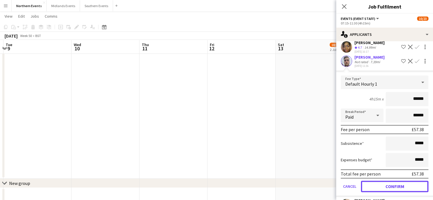
drag, startPoint x: 415, startPoint y: 184, endPoint x: 420, endPoint y: 184, distance: 4.8
click at [420, 184] on button "Confirm" at bounding box center [394, 186] width 67 height 11
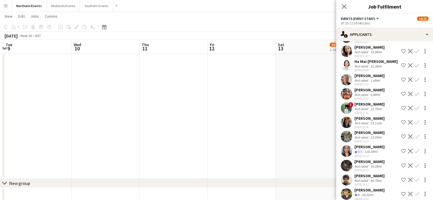
scroll to position [242, 0]
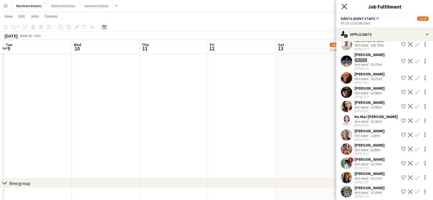
click at [345, 5] on icon "Close pop-in" at bounding box center [343, 6] width 5 height 5
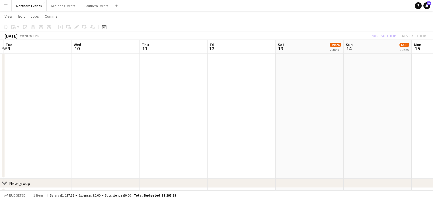
click at [390, 35] on div "Publish 1 job Revert 1 job" at bounding box center [397, 35] width 69 height 7
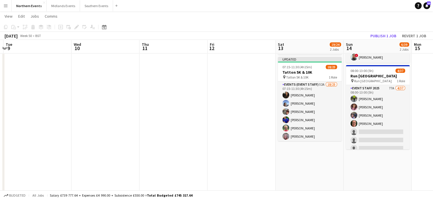
scroll to position [55, 0]
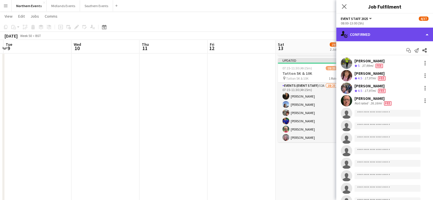
click at [421, 33] on div "single-neutral-actions-check-2 Confirmed" at bounding box center [384, 35] width 97 height 14
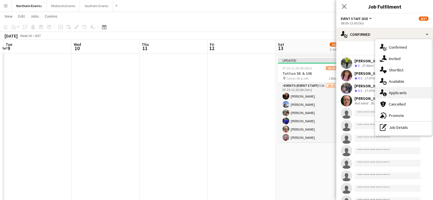
click at [408, 93] on div "single-neutral-actions-information Applicants" at bounding box center [403, 92] width 56 height 11
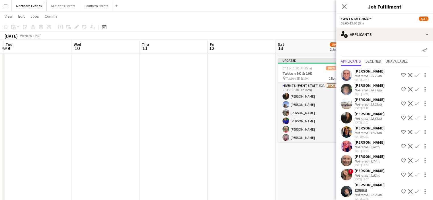
click at [415, 103] on app-icon "Confirm" at bounding box center [417, 103] width 5 height 5
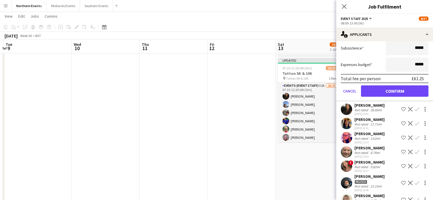
scroll to position [175, 0]
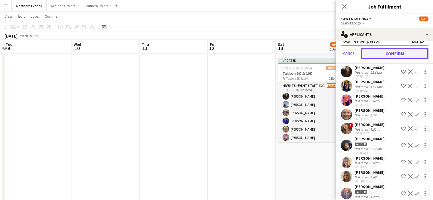
click at [406, 53] on button "Confirm" at bounding box center [394, 53] width 67 height 11
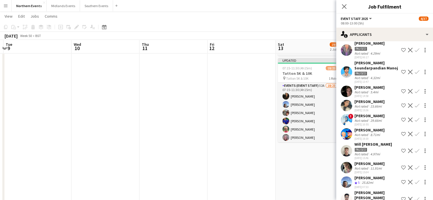
scroll to position [33, 0]
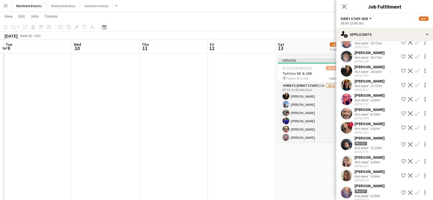
click at [415, 70] on app-icon "Confirm" at bounding box center [417, 71] width 5 height 5
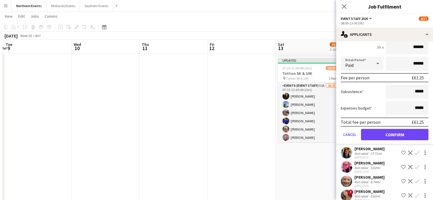
scroll to position [96, 0]
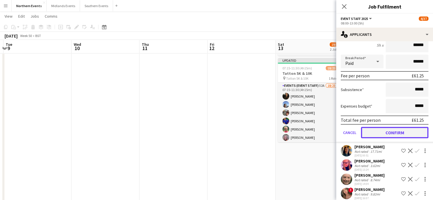
click at [401, 131] on button "Confirm" at bounding box center [394, 132] width 67 height 11
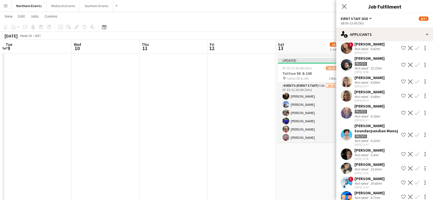
scroll to position [104, 0]
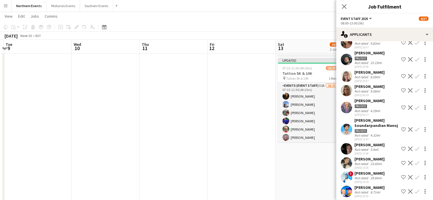
click at [415, 151] on app-icon "Confirm" at bounding box center [417, 149] width 5 height 5
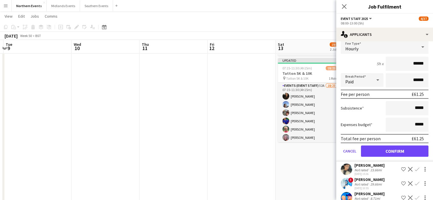
scroll to position [240, 0]
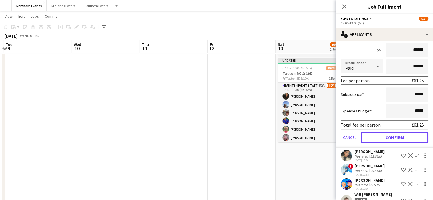
click at [393, 137] on button "Confirm" at bounding box center [394, 137] width 67 height 11
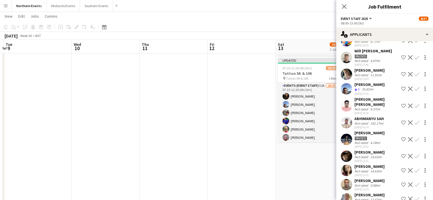
scroll to position [97, 0]
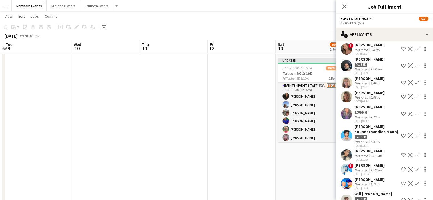
click at [415, 186] on app-icon "Confirm" at bounding box center [417, 183] width 5 height 5
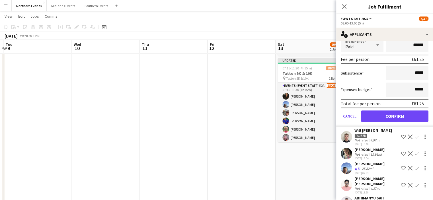
scroll to position [299, 0]
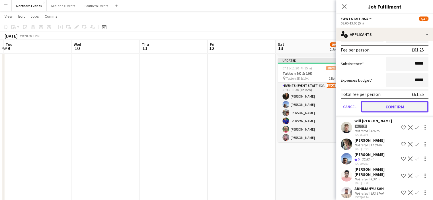
click at [398, 111] on button "Confirm" at bounding box center [394, 106] width 67 height 11
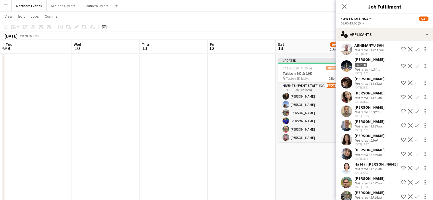
scroll to position [157, 0]
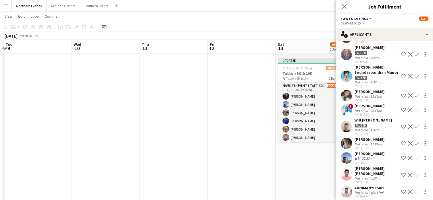
click at [415, 160] on app-icon "Confirm" at bounding box center [417, 158] width 5 height 5
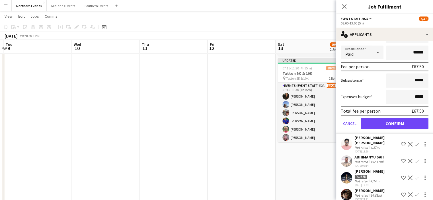
scroll to position [322, 0]
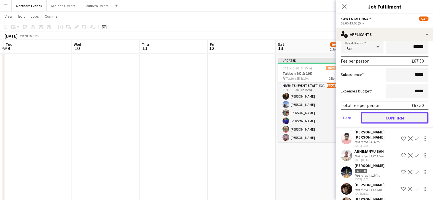
click at [397, 121] on button "Confirm" at bounding box center [394, 117] width 67 height 11
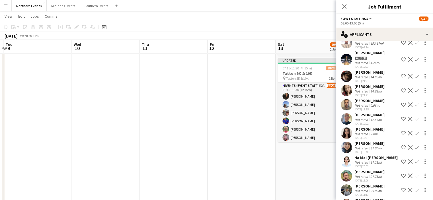
scroll to position [294, 0]
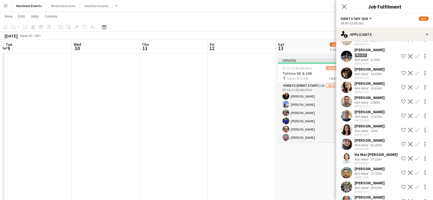
click at [415, 104] on app-icon "Confirm" at bounding box center [417, 101] width 5 height 5
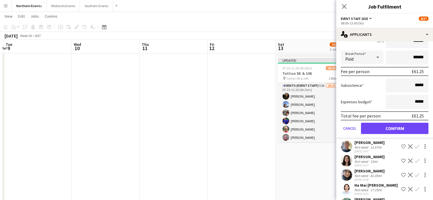
scroll to position [411, 0]
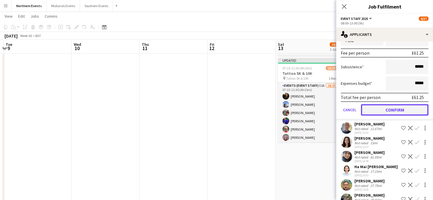
click at [411, 111] on button "Confirm" at bounding box center [394, 109] width 67 height 11
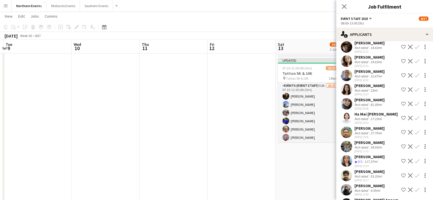
scroll to position [329, 0]
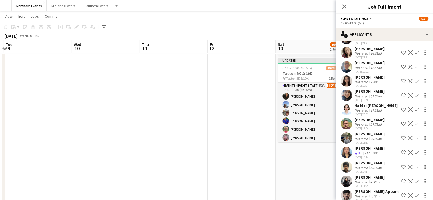
click at [415, 126] on app-icon "Confirm" at bounding box center [417, 123] width 5 height 5
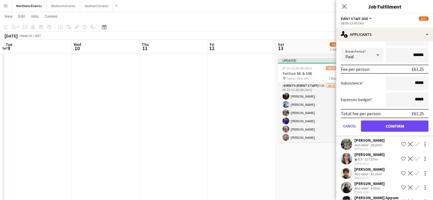
scroll to position [454, 0]
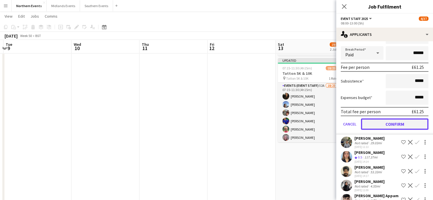
click at [406, 130] on button "Confirm" at bounding box center [394, 123] width 67 height 11
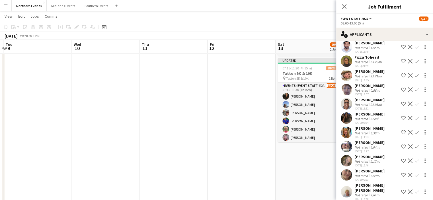
scroll to position [496, 0]
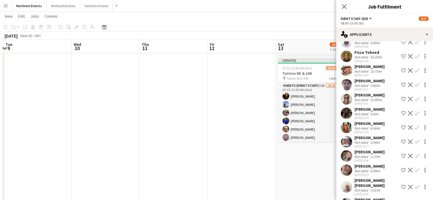
click at [415, 101] on app-icon "Confirm" at bounding box center [417, 99] width 5 height 5
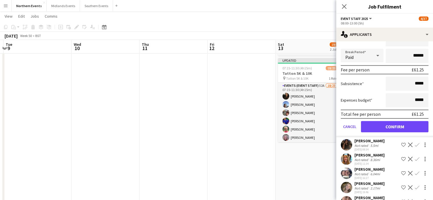
scroll to position [627, 0]
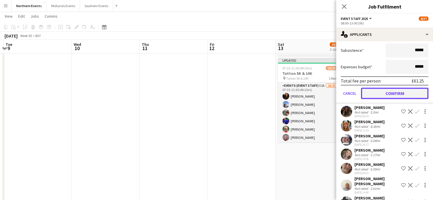
click at [404, 99] on button "Confirm" at bounding box center [394, 93] width 67 height 11
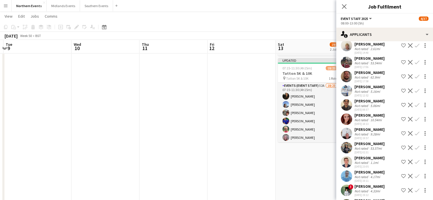
scroll to position [627, 0]
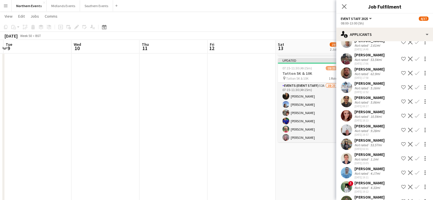
click at [415, 175] on app-icon "Confirm" at bounding box center [417, 172] width 5 height 5
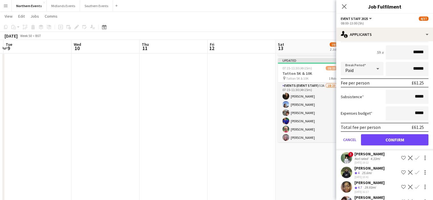
scroll to position [780, 0]
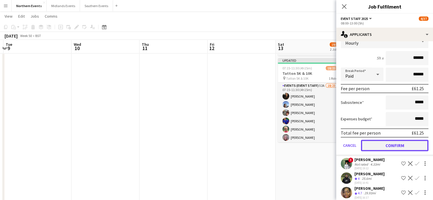
click at [405, 149] on button "Confirm" at bounding box center [394, 145] width 67 height 11
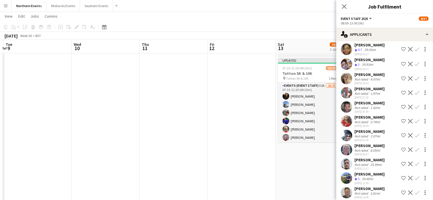
scroll to position [637, 0]
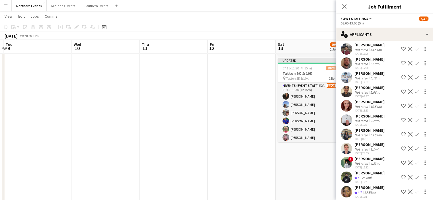
click at [415, 180] on app-icon "Confirm" at bounding box center [417, 177] width 5 height 5
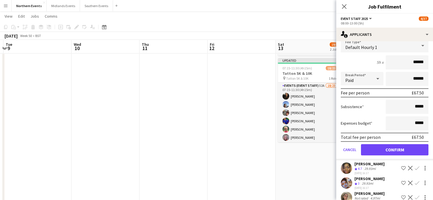
scroll to position [824, 0]
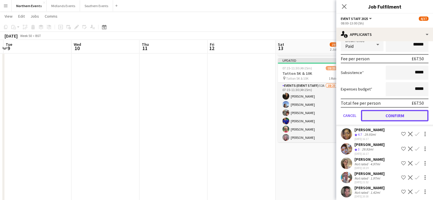
click at [410, 120] on button "Confirm" at bounding box center [394, 115] width 67 height 11
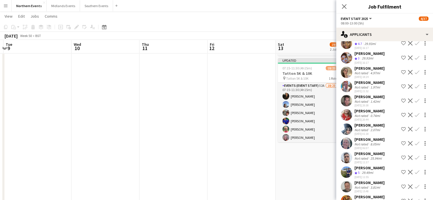
scroll to position [780, 0]
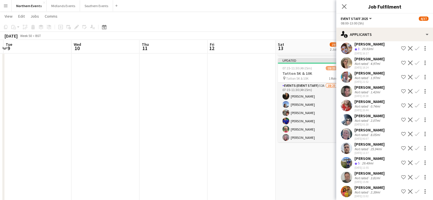
click at [413, 152] on button "Confirm" at bounding box center [416, 148] width 7 height 7
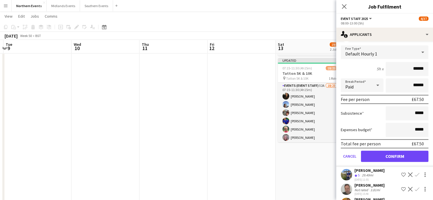
scroll to position [901, 0]
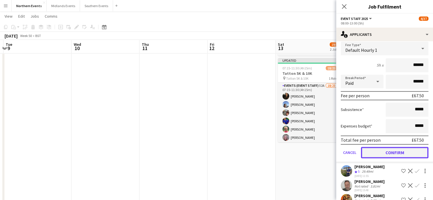
click at [407, 152] on button "Confirm" at bounding box center [394, 152] width 67 height 11
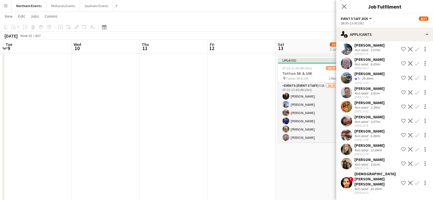
scroll to position [759, 0]
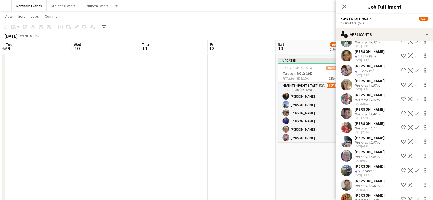
click at [415, 173] on app-icon "Confirm" at bounding box center [417, 170] width 5 height 5
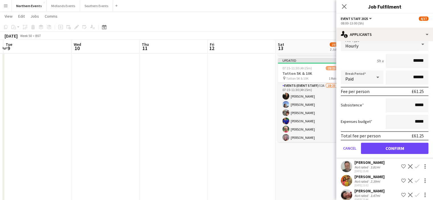
scroll to position [915, 0]
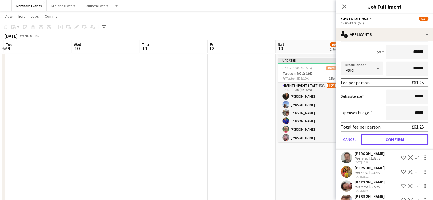
click at [405, 143] on button "Confirm" at bounding box center [394, 139] width 67 height 11
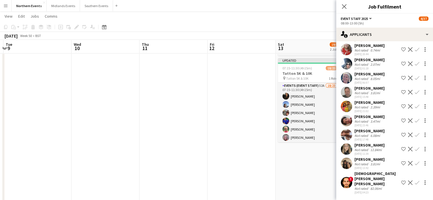
scroll to position [772, 0]
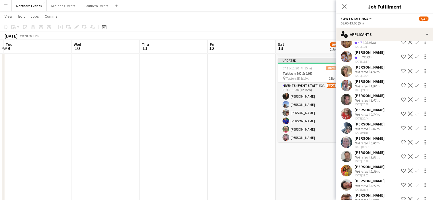
click at [415, 159] on app-icon "Confirm" at bounding box center [417, 156] width 5 height 5
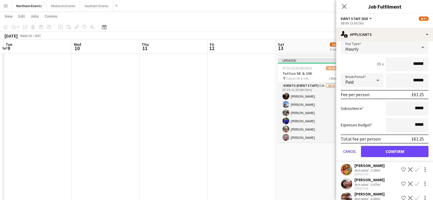
scroll to position [914, 0]
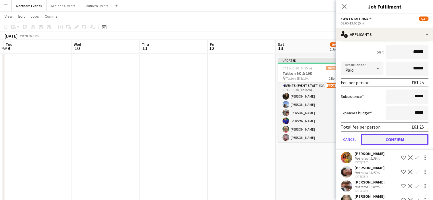
click at [407, 143] on button "Confirm" at bounding box center [394, 139] width 67 height 11
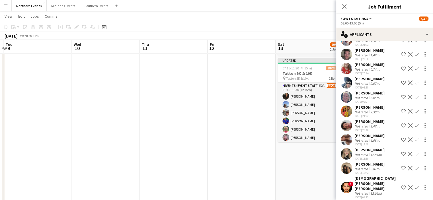
scroll to position [821, 0]
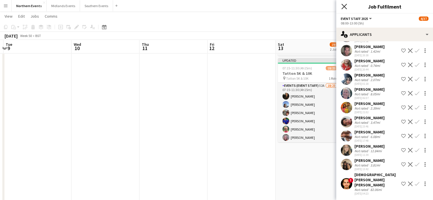
click at [344, 5] on icon "Close pop-in" at bounding box center [343, 6] width 5 height 5
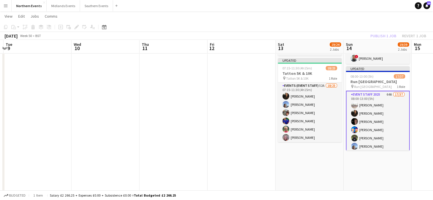
click at [391, 35] on div "Publish 1 job Revert 1 job" at bounding box center [397, 35] width 69 height 7
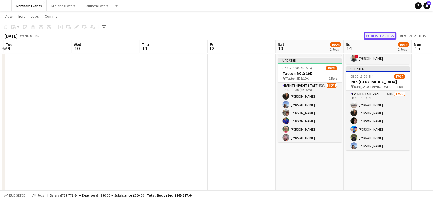
click at [386, 35] on button "Publish 2 jobs" at bounding box center [379, 35] width 33 height 7
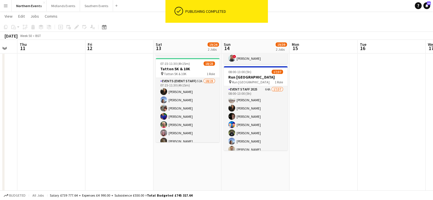
drag, startPoint x: 421, startPoint y: 78, endPoint x: 298, endPoint y: 93, distance: 123.2
click at [298, 93] on app-calendar-viewport "Sun 7 16/27 2 Jobs Mon 8 Tue 9 Wed 10 Thu 11 Fri 12 Sat 13 19/24 2 Jobs Sun 14 …" at bounding box center [216, 162] width 433 height 389
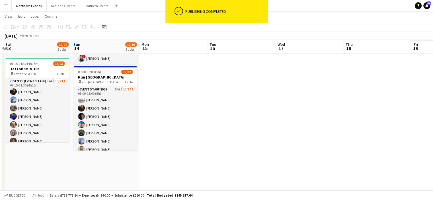
drag, startPoint x: 404, startPoint y: 91, endPoint x: 242, endPoint y: 121, distance: 165.2
click at [242, 121] on app-calendar-viewport "Tue 9 Wed 10 Thu 11 Fri 12 Sat 13 19/24 2 Jobs Sun 14 19/39 2 Jobs Mon 15 Tue 1…" at bounding box center [216, 162] width 433 height 389
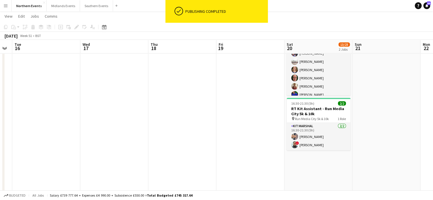
drag, startPoint x: 311, startPoint y: 132, endPoint x: 171, endPoint y: 140, distance: 140.7
click at [171, 140] on app-calendar-viewport "Sat 13 19/24 2 Jobs Sun 14 19/39 2 Jobs Mon 15 Tue 16 Wed 17 Thu 18 Fri 19 Sat …" at bounding box center [216, 162] width 433 height 389
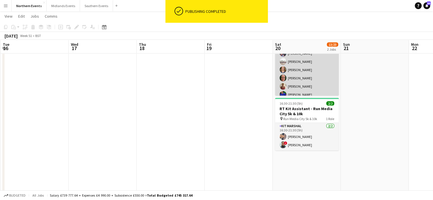
click at [287, 68] on app-card-role "Event Staff 2025 64A [DATE] 07:30-12:00 (4h30m) [PERSON_NAME] [PERSON_NAME] [PE…" at bounding box center [307, 123] width 64 height 184
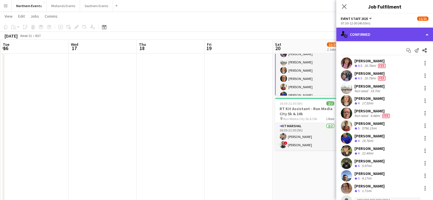
click at [396, 33] on div "single-neutral-actions-check-2 Confirmed" at bounding box center [384, 35] width 97 height 14
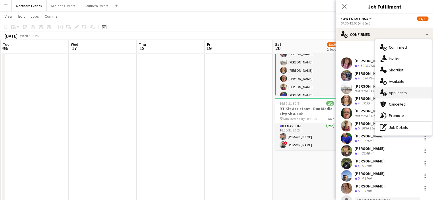
click at [402, 93] on span "Applicants" at bounding box center [398, 92] width 18 height 5
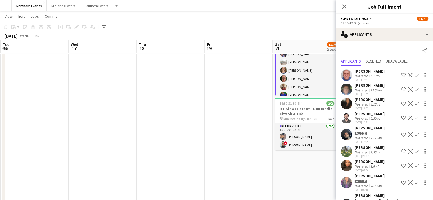
click at [415, 103] on app-icon "Confirm" at bounding box center [417, 103] width 5 height 5
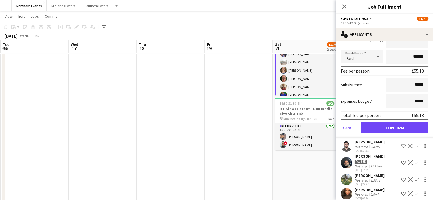
scroll to position [112, 0]
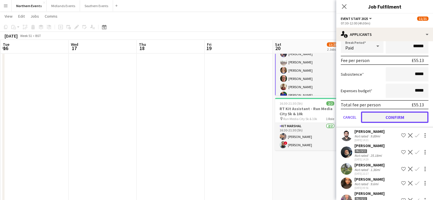
click at [398, 118] on button "Confirm" at bounding box center [394, 117] width 67 height 11
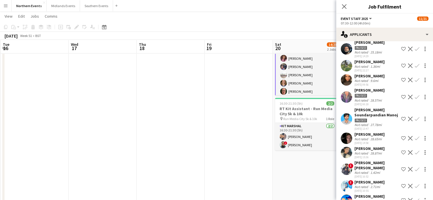
scroll to position [92, 0]
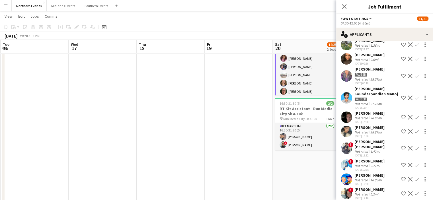
click at [415, 119] on app-icon "Confirm" at bounding box center [417, 117] width 5 height 5
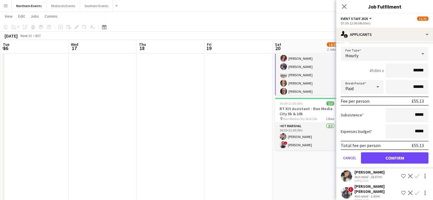
scroll to position [179, 0]
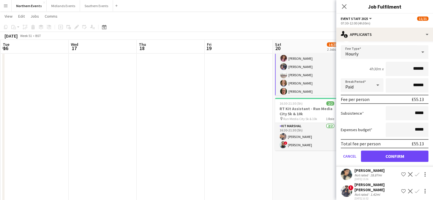
click at [395, 167] on form "Fee Type Hourly 4h30m x ****** Break Period Paid ****** Fee per person £55.13 S…" at bounding box center [384, 105] width 97 height 121
click at [397, 158] on button "Confirm" at bounding box center [394, 156] width 67 height 11
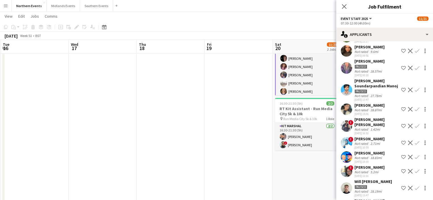
scroll to position [104, 0]
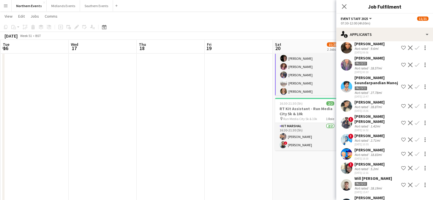
click at [415, 154] on app-icon "Confirm" at bounding box center [417, 154] width 5 height 5
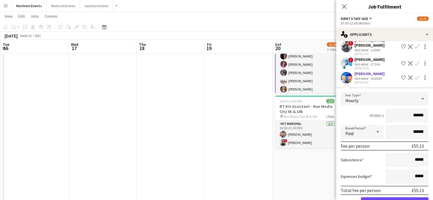
scroll to position [198, 0]
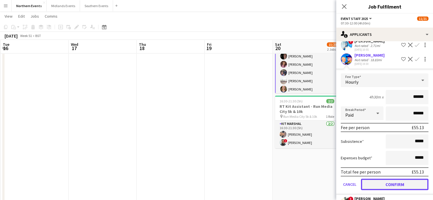
click at [398, 179] on button "Confirm" at bounding box center [394, 184] width 67 height 11
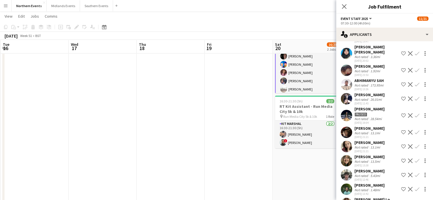
scroll to position [246, 0]
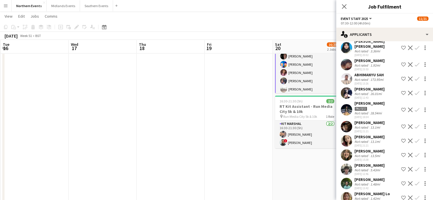
click at [415, 153] on app-icon "Confirm" at bounding box center [417, 155] width 5 height 5
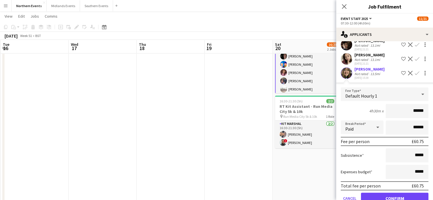
scroll to position [353, 0]
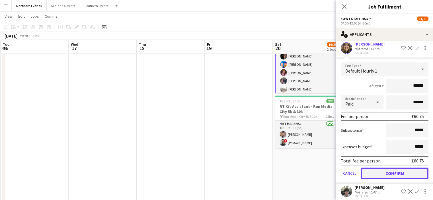
click at [402, 168] on button "Confirm" at bounding box center [394, 173] width 67 height 11
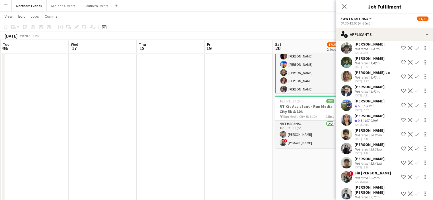
scroll to position [210, 0]
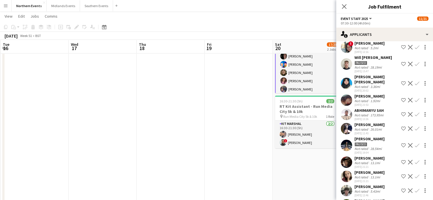
click at [415, 188] on app-icon "Confirm" at bounding box center [417, 190] width 5 height 5
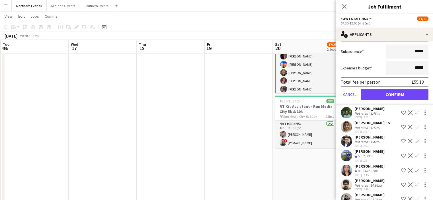
scroll to position [435, 0]
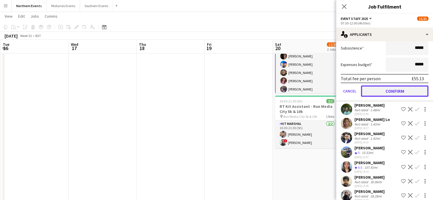
click at [405, 86] on button "Confirm" at bounding box center [394, 90] width 67 height 11
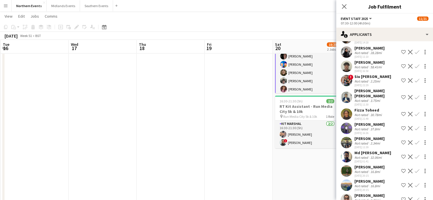
scroll to position [292, 0]
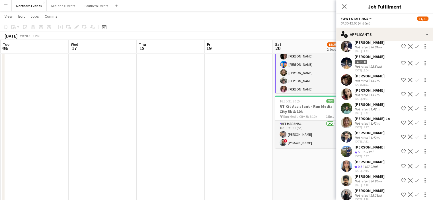
click at [415, 164] on app-icon "Confirm" at bounding box center [417, 166] width 5 height 5
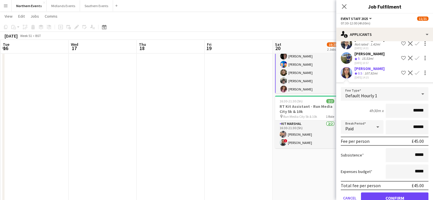
scroll to position [387, 0]
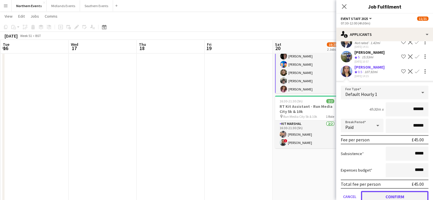
click at [396, 191] on button "Confirm" at bounding box center [394, 196] width 67 height 11
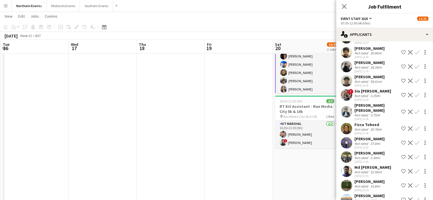
scroll to position [410, 0]
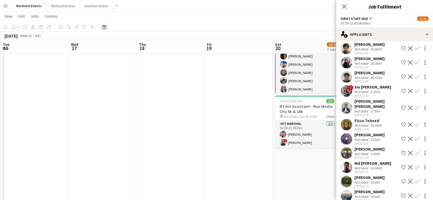
click at [415, 179] on app-icon "Confirm" at bounding box center [417, 181] width 5 height 5
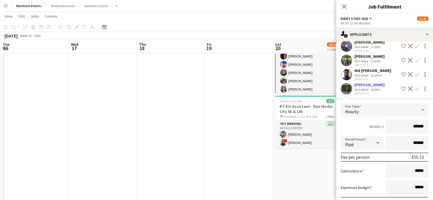
scroll to position [588, 0]
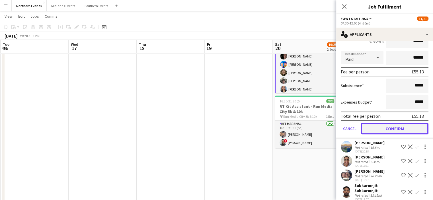
click at [409, 126] on button "Confirm" at bounding box center [394, 128] width 67 height 11
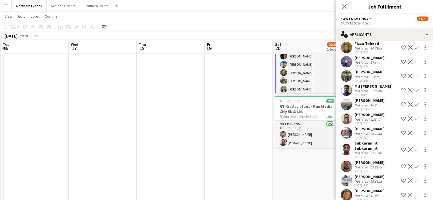
scroll to position [489, 0]
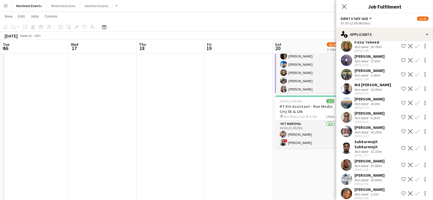
click at [415, 163] on app-icon "Confirm" at bounding box center [417, 165] width 5 height 5
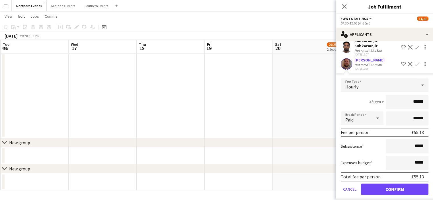
scroll to position [650, 0]
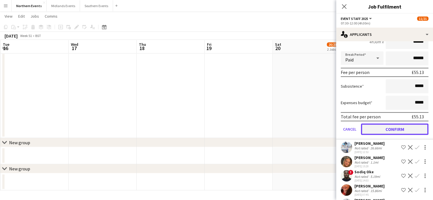
click at [398, 123] on button "Confirm" at bounding box center [394, 128] width 67 height 11
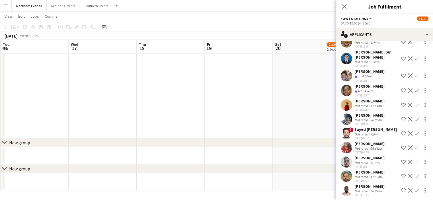
scroll to position [727, 0]
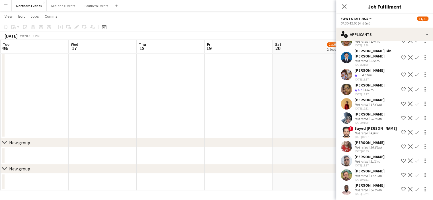
click at [415, 159] on app-icon "Confirm" at bounding box center [417, 160] width 5 height 5
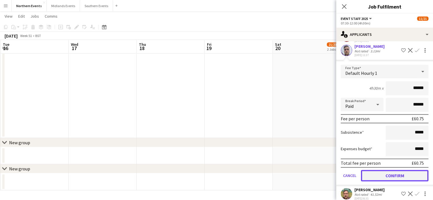
click at [417, 172] on button "Confirm" at bounding box center [394, 175] width 67 height 11
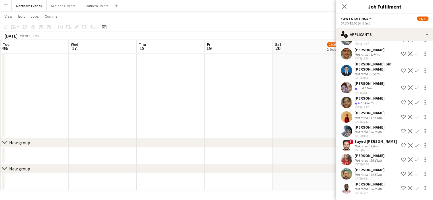
scroll to position [713, 0]
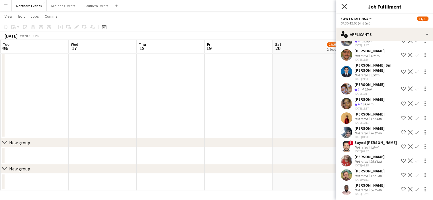
click at [344, 4] on icon "Close pop-in" at bounding box center [343, 6] width 5 height 5
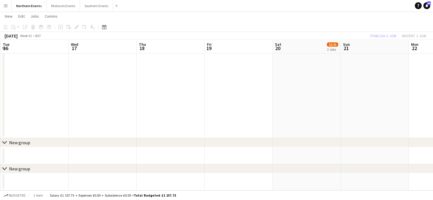
click at [381, 35] on div "Publish 1 job Revert 1 job" at bounding box center [397, 35] width 69 height 7
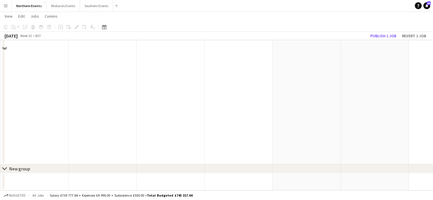
scroll to position [181, 0]
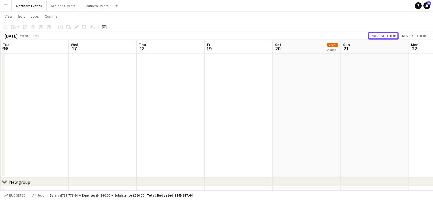
drag, startPoint x: 385, startPoint y: 38, endPoint x: 382, endPoint y: 33, distance: 6.0
click at [382, 33] on button "Publish 1 job" at bounding box center [383, 35] width 30 height 7
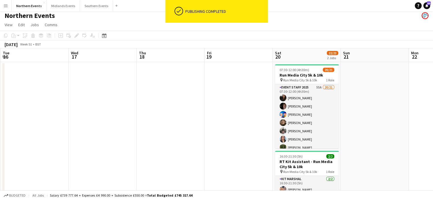
scroll to position [2, 0]
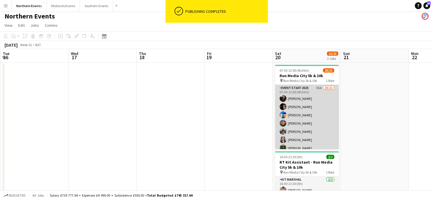
click at [293, 100] on app-card-role "Event Staff 2025 55A 20/21 07:30-12:00 (4h30m) [PERSON_NAME] [PERSON_NAME] [PER…" at bounding box center [307, 177] width 64 height 184
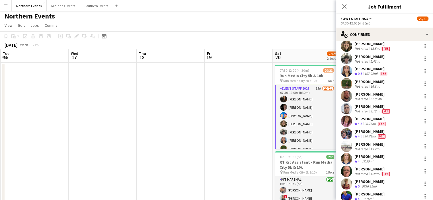
scroll to position [55, 0]
click at [424, 119] on div at bounding box center [424, 118] width 1 height 1
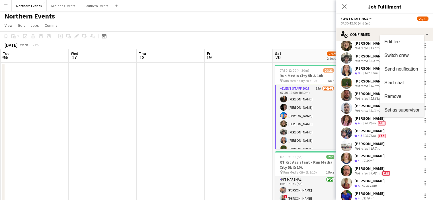
click at [413, 109] on span "Set as supervisor" at bounding box center [401, 109] width 35 height 5
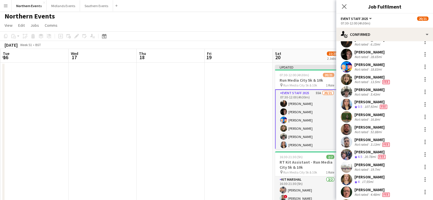
scroll to position [89, 0]
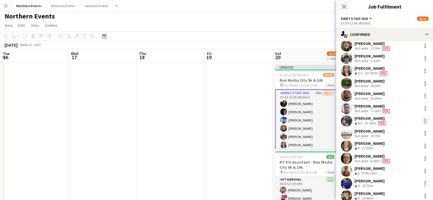
click at [421, 121] on div at bounding box center [424, 121] width 7 height 7
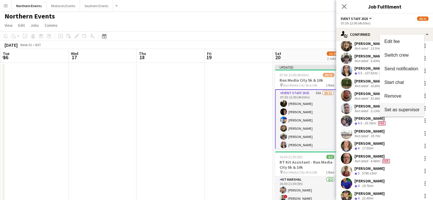
click at [405, 108] on span "Set as supervisor" at bounding box center [401, 109] width 35 height 5
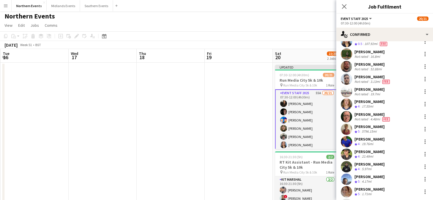
scroll to position [156, 0]
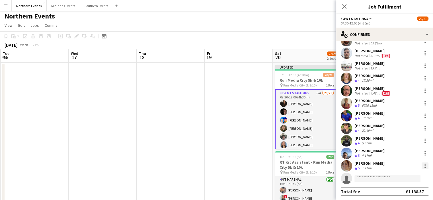
click at [424, 165] on div at bounding box center [424, 165] width 1 height 1
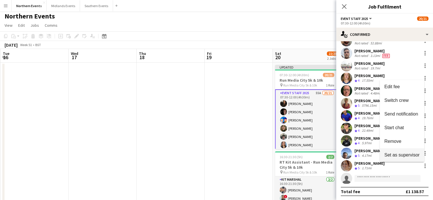
drag, startPoint x: 407, startPoint y: 156, endPoint x: 410, endPoint y: 154, distance: 3.3
drag, startPoint x: 410, startPoint y: 154, endPoint x: 417, endPoint y: 155, distance: 7.7
drag, startPoint x: 417, startPoint y: 155, endPoint x: 412, endPoint y: 159, distance: 6.9
drag, startPoint x: 412, startPoint y: 159, endPoint x: 395, endPoint y: 160, distance: 17.1
drag, startPoint x: 395, startPoint y: 160, endPoint x: 405, endPoint y: 153, distance: 12.8
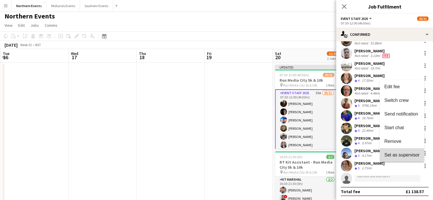
drag, startPoint x: 405, startPoint y: 153, endPoint x: 406, endPoint y: 159, distance: 6.7
drag, startPoint x: 406, startPoint y: 159, endPoint x: 416, endPoint y: 155, distance: 10.8
click at [416, 155] on span "Set as supervisor" at bounding box center [401, 154] width 35 height 5
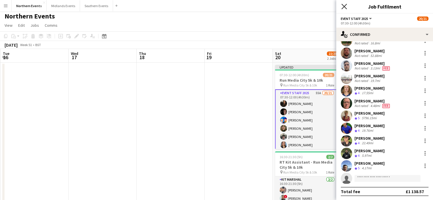
click at [344, 7] on icon at bounding box center [343, 6] width 5 height 5
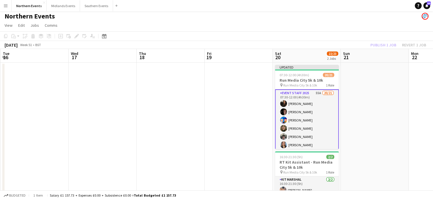
click at [380, 46] on div "Publish 1 job Revert 1 job" at bounding box center [397, 44] width 69 height 7
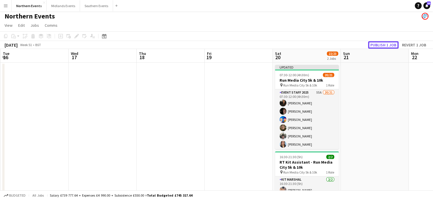
click at [380, 46] on button "Publish 1 job" at bounding box center [383, 44] width 30 height 7
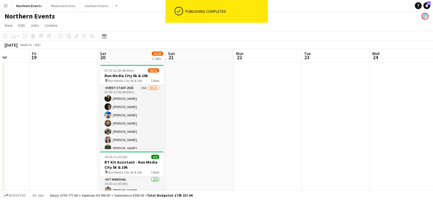
drag, startPoint x: 390, startPoint y: 91, endPoint x: 191, endPoint y: 114, distance: 200.4
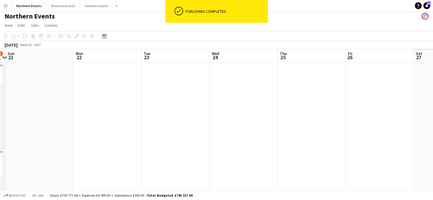
drag, startPoint x: 153, startPoint y: 121, endPoint x: 296, endPoint y: 103, distance: 144.5
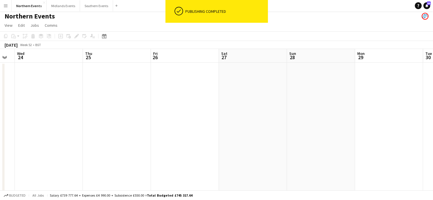
drag, startPoint x: 371, startPoint y: 112, endPoint x: 200, endPoint y: 117, distance: 171.1
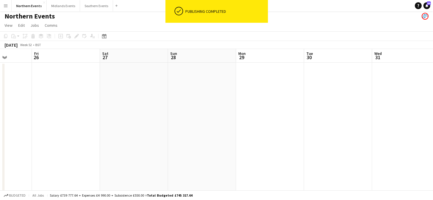
drag, startPoint x: 211, startPoint y: 126, endPoint x: 70, endPoint y: 133, distance: 141.0
drag, startPoint x: 201, startPoint y: 149, endPoint x: 35, endPoint y: 141, distance: 166.3
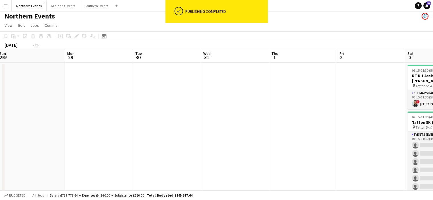
drag, startPoint x: 149, startPoint y: 160, endPoint x: 0, endPoint y: 153, distance: 149.3
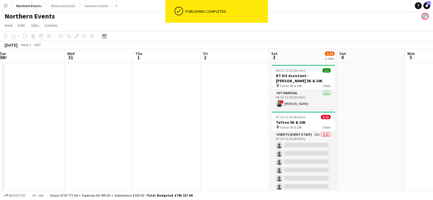
scroll to position [0, 244]
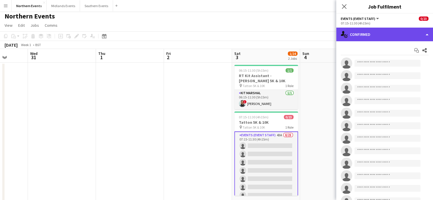
click at [372, 30] on div "single-neutral-actions-check-2 Confirmed" at bounding box center [384, 35] width 97 height 14
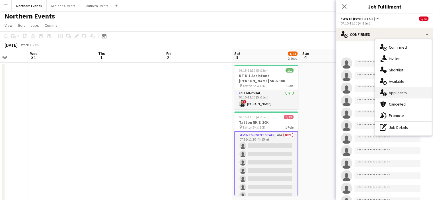
click at [398, 90] on div "single-neutral-actions-information Applicants" at bounding box center [403, 92] width 56 height 11
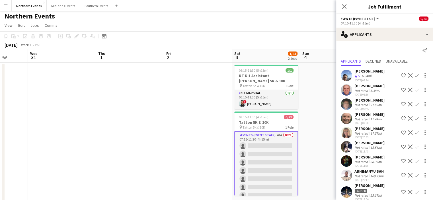
click at [415, 74] on app-icon "Confirm" at bounding box center [417, 75] width 5 height 5
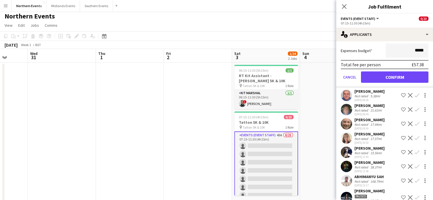
scroll to position [130, 0]
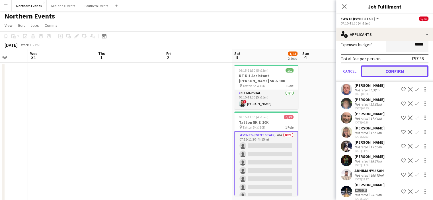
click at [398, 71] on button "Confirm" at bounding box center [394, 70] width 67 height 11
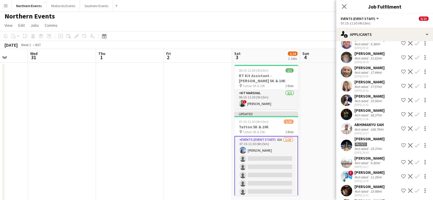
scroll to position [34, 0]
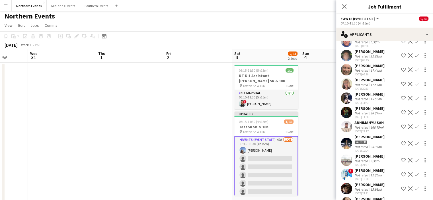
click at [415, 160] on app-icon "Confirm" at bounding box center [417, 160] width 5 height 5
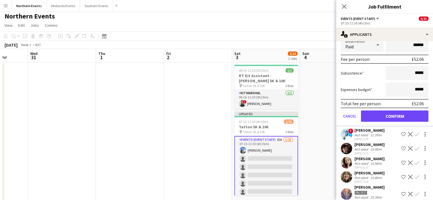
scroll to position [204, 0]
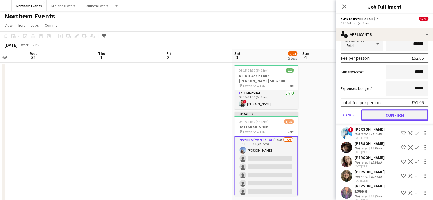
click at [401, 115] on button "Confirm" at bounding box center [394, 114] width 67 height 11
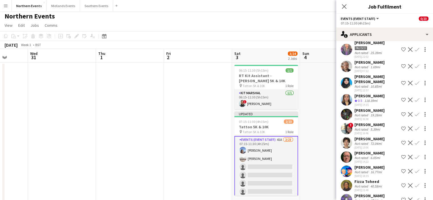
scroll to position [61, 0]
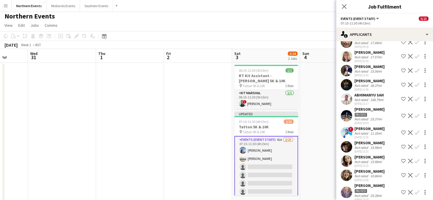
drag, startPoint x: 401, startPoint y: 115, endPoint x: 414, endPoint y: 174, distance: 59.9
drag, startPoint x: 414, startPoint y: 174, endPoint x: 411, endPoint y: 178, distance: 5.6
click at [415, 176] on app-icon "Confirm" at bounding box center [417, 175] width 5 height 5
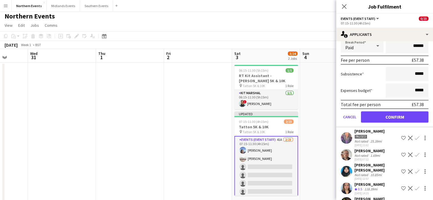
scroll to position [259, 0]
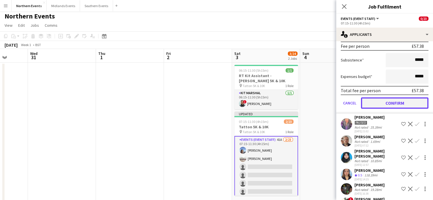
click at [409, 102] on button "Confirm" at bounding box center [394, 102] width 67 height 11
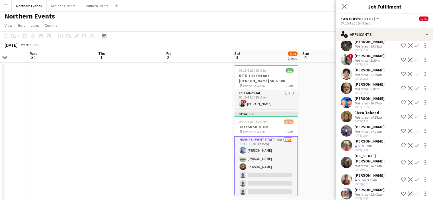
scroll to position [116, 0]
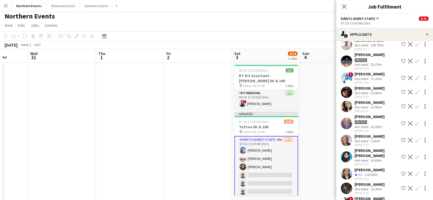
click at [415, 172] on app-icon "Confirm" at bounding box center [417, 174] width 5 height 5
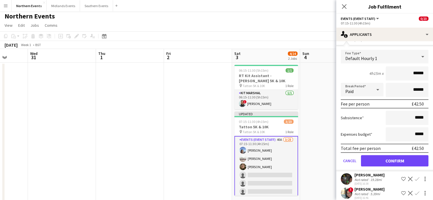
scroll to position [256, 0]
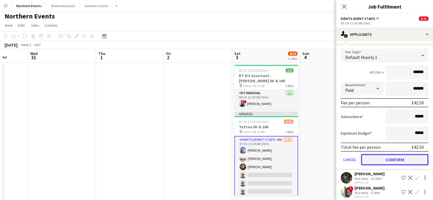
click at [404, 154] on button "Confirm" at bounding box center [394, 159] width 67 height 11
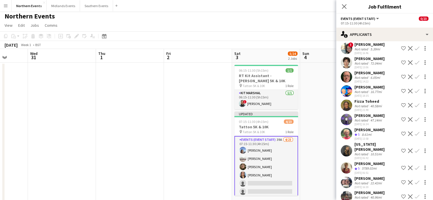
scroll to position [113, 0]
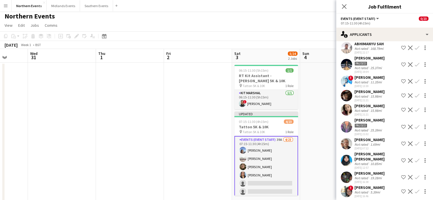
drag, startPoint x: 428, startPoint y: 107, endPoint x: 428, endPoint y: 114, distance: 6.8
click at [428, 114] on mat-expansion-panel "users2 Applicants Send notification Applicants Declined Unavailable [PERSON_NAM…" at bounding box center [384, 120] width 97 height 159
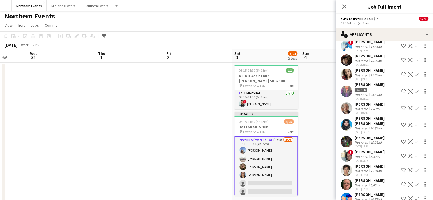
scroll to position [153, 0]
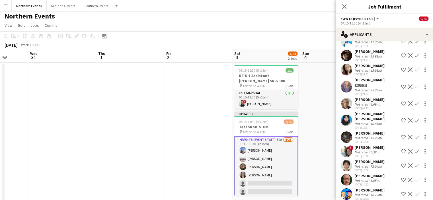
click at [415, 178] on app-icon "Confirm" at bounding box center [417, 180] width 5 height 5
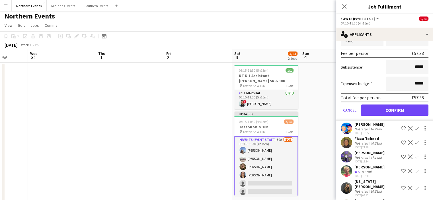
scroll to position [356, 0]
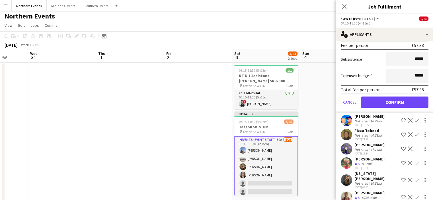
click at [405, 88] on form "Fee Type Default Hourly 1 4h15m x ****** Break Period Paid ****** Fee per perso…" at bounding box center [384, 51] width 97 height 121
click at [402, 97] on button "Confirm" at bounding box center [394, 101] width 67 height 11
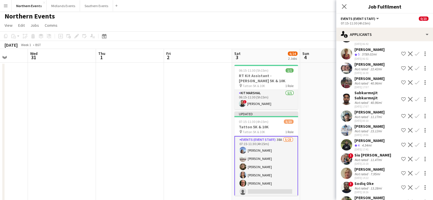
scroll to position [213, 0]
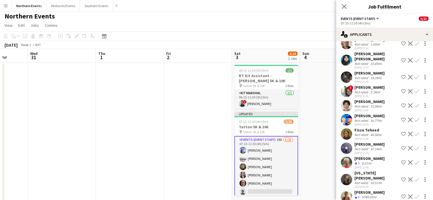
click at [415, 146] on app-icon "Confirm" at bounding box center [417, 148] width 5 height 5
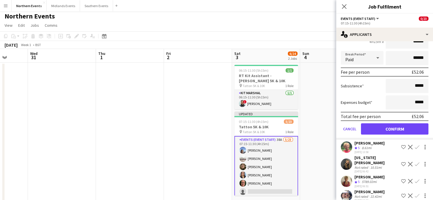
scroll to position [361, 0]
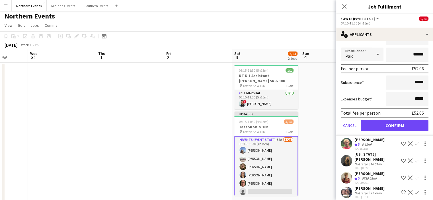
click at [415, 141] on app-icon "Confirm" at bounding box center [417, 143] width 5 height 5
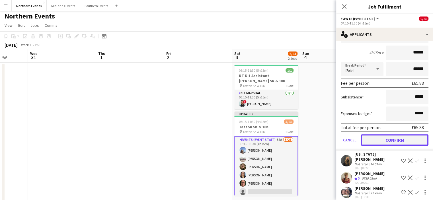
click at [411, 134] on button "Confirm" at bounding box center [394, 139] width 67 height 11
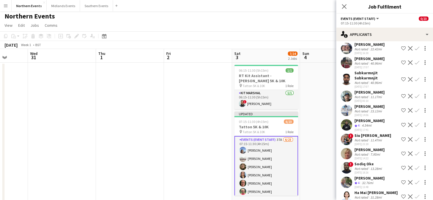
scroll to position [218, 0]
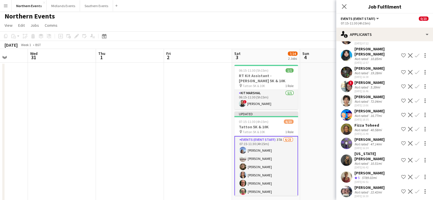
click at [415, 175] on app-icon "Confirm" at bounding box center [417, 177] width 5 height 5
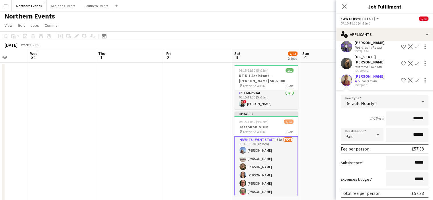
scroll to position [335, 0]
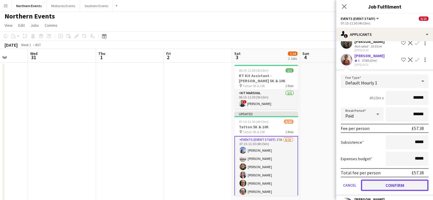
click at [399, 180] on button "Confirm" at bounding box center [394, 185] width 67 height 11
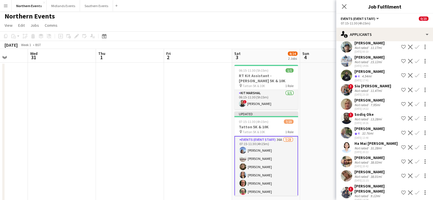
scroll to position [401, 0]
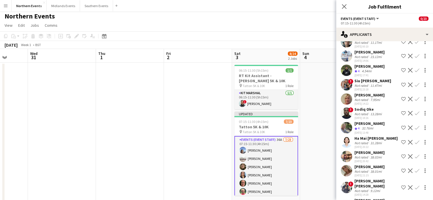
click at [415, 125] on app-icon "Confirm" at bounding box center [417, 127] width 5 height 5
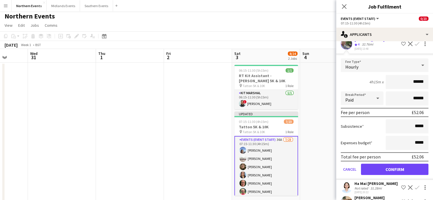
scroll to position [516, 0]
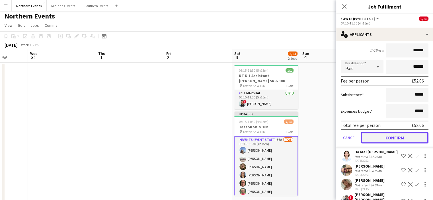
click at [405, 132] on button "Confirm" at bounding box center [394, 137] width 67 height 11
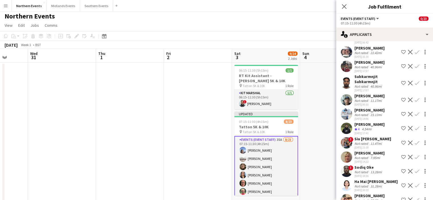
scroll to position [341, 0]
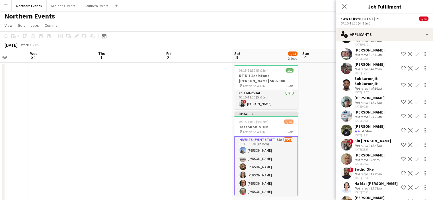
click at [415, 157] on app-icon "Confirm" at bounding box center [417, 159] width 5 height 5
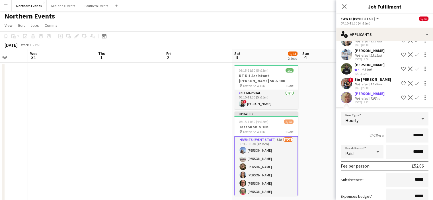
scroll to position [419, 0]
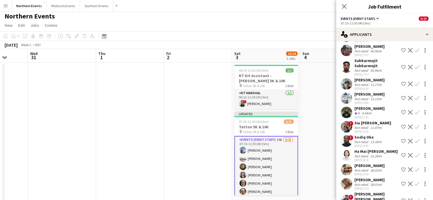
scroll to position [350, 0]
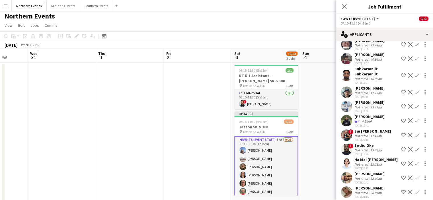
click at [415, 118] on app-icon "Confirm" at bounding box center [417, 120] width 5 height 5
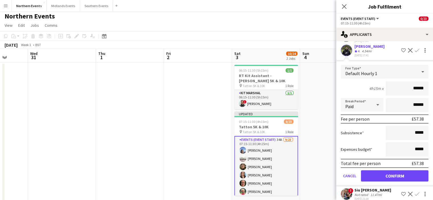
scroll to position [426, 0]
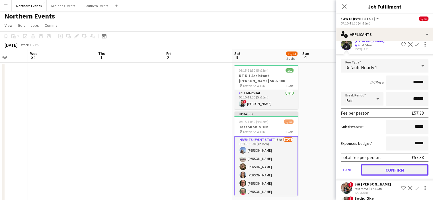
click at [412, 164] on button "Confirm" at bounding box center [394, 169] width 67 height 11
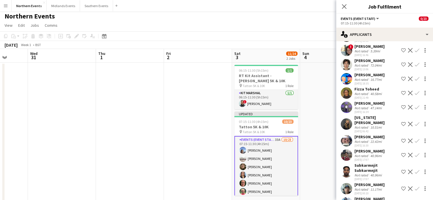
scroll to position [241, 0]
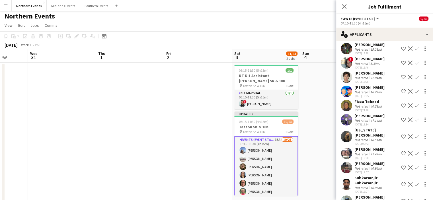
click at [415, 134] on app-icon "Confirm" at bounding box center [417, 136] width 5 height 5
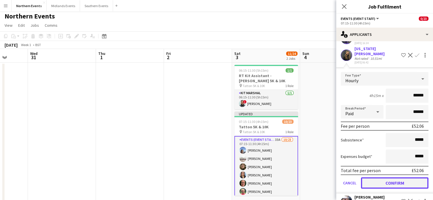
click at [405, 177] on button "Confirm" at bounding box center [394, 182] width 67 height 11
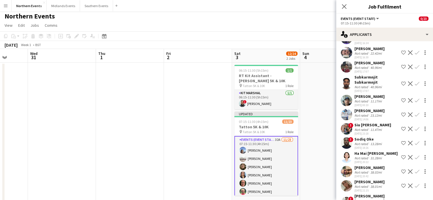
scroll to position [180, 0]
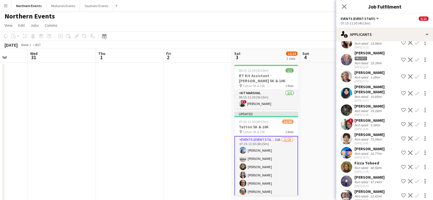
click at [415, 193] on app-icon "Confirm" at bounding box center [417, 195] width 5 height 5
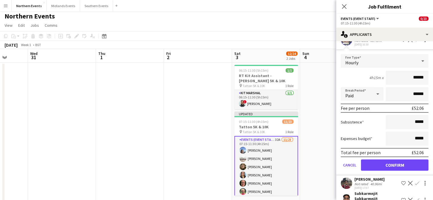
scroll to position [337, 0]
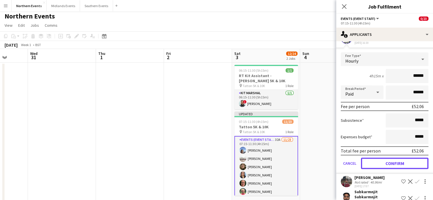
drag, startPoint x: 420, startPoint y: 154, endPoint x: 409, endPoint y: 159, distance: 11.8
click at [409, 159] on button "Confirm" at bounding box center [394, 163] width 67 height 11
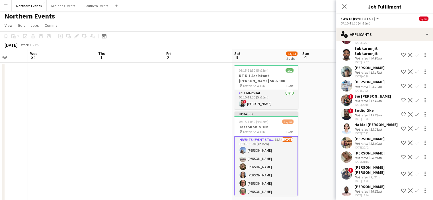
scroll to position [195, 0]
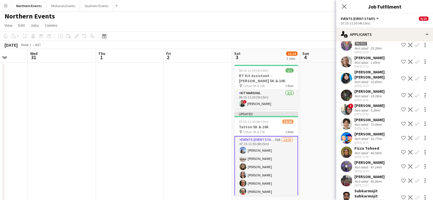
click at [413, 135] on button "Confirm" at bounding box center [416, 138] width 7 height 7
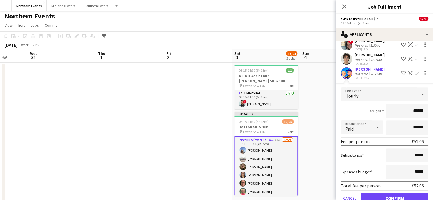
scroll to position [260, 0]
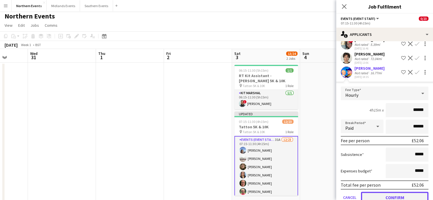
click at [407, 192] on button "Confirm" at bounding box center [394, 197] width 67 height 11
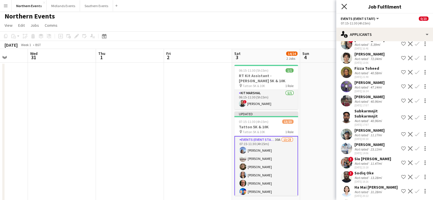
click at [346, 7] on icon "Close pop-in" at bounding box center [343, 6] width 5 height 5
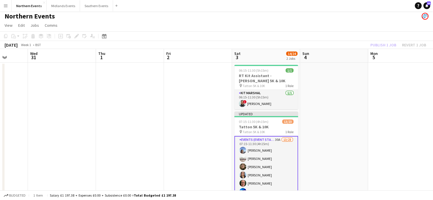
click at [378, 44] on div "Publish 1 job Revert 1 job" at bounding box center [397, 44] width 69 height 7
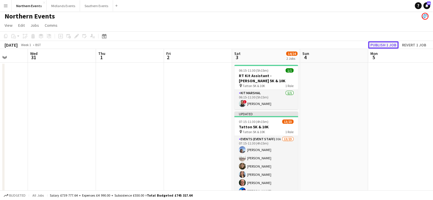
click at [378, 44] on button "Publish 1 job" at bounding box center [383, 44] width 30 height 7
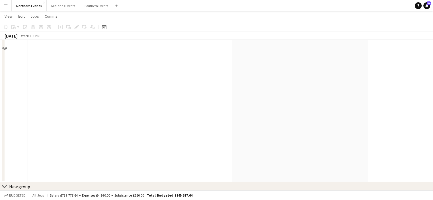
scroll to position [0, 0]
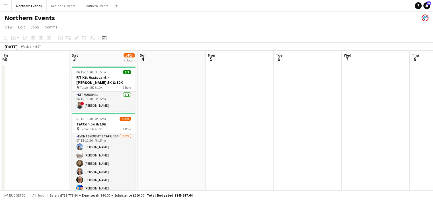
drag, startPoint x: 375, startPoint y: 106, endPoint x: 144, endPoint y: 74, distance: 232.9
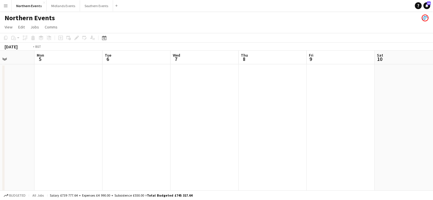
drag, startPoint x: 289, startPoint y: 91, endPoint x: 65, endPoint y: 102, distance: 225.0
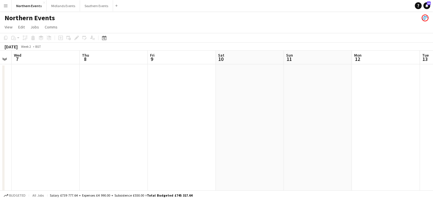
drag, startPoint x: 308, startPoint y: 124, endPoint x: 130, endPoint y: 127, distance: 178.1
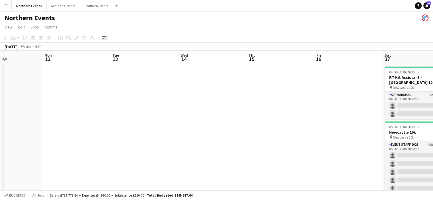
drag, startPoint x: 239, startPoint y: 151, endPoint x: 86, endPoint y: 154, distance: 153.4
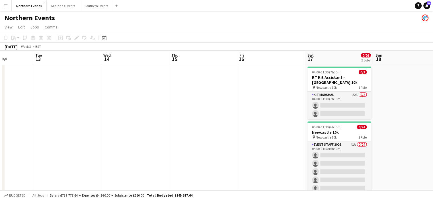
drag, startPoint x: 230, startPoint y: 177, endPoint x: 166, endPoint y: 177, distance: 64.0
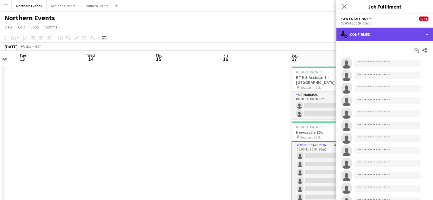
click at [387, 35] on div "single-neutral-actions-check-2 Confirmed" at bounding box center [384, 35] width 97 height 14
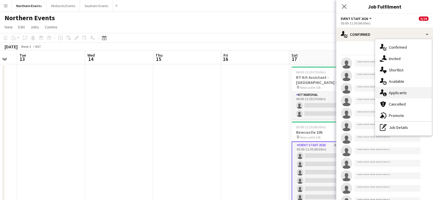
click at [394, 91] on span "Applicants" at bounding box center [398, 92] width 18 height 5
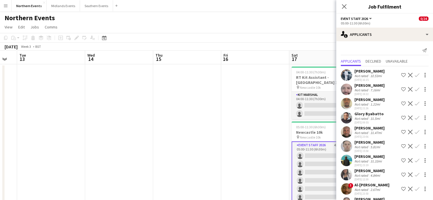
click at [415, 88] on app-icon "Confirm" at bounding box center [417, 89] width 5 height 5
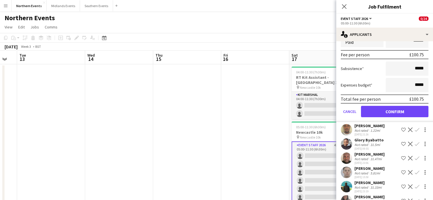
scroll to position [104, 0]
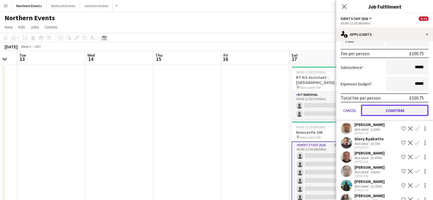
click at [399, 108] on button "Confirm" at bounding box center [394, 110] width 67 height 11
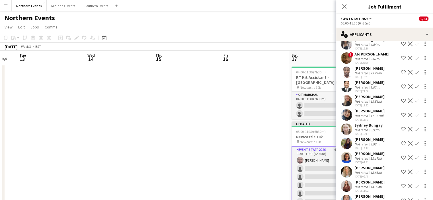
scroll to position [126, 0]
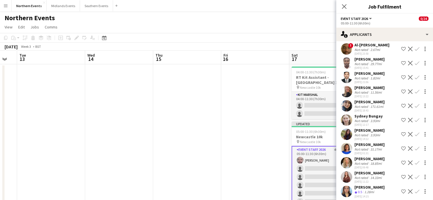
click at [413, 90] on button "Confirm" at bounding box center [416, 91] width 7 height 7
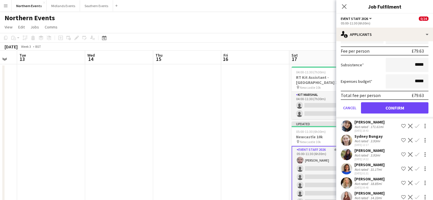
scroll to position [275, 0]
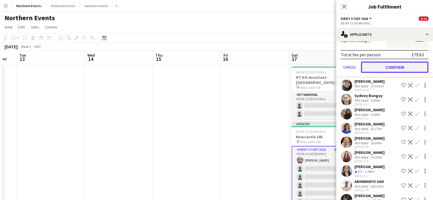
click at [399, 66] on button "Confirm" at bounding box center [394, 66] width 67 height 11
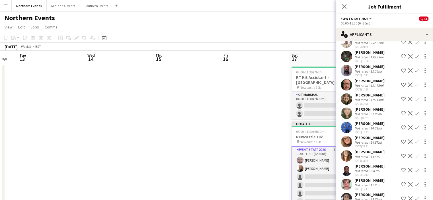
scroll to position [133, 0]
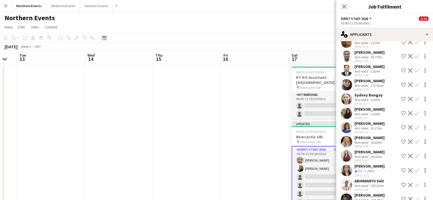
click at [415, 154] on app-icon "Confirm" at bounding box center [417, 156] width 5 height 5
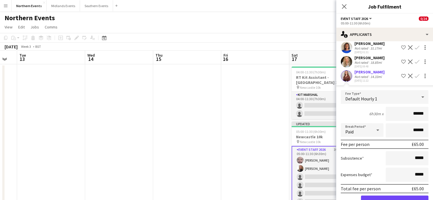
scroll to position [251, 0]
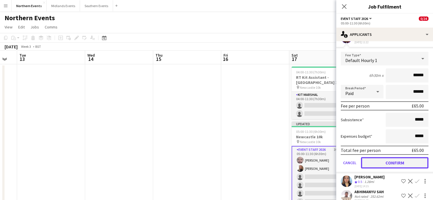
click at [409, 167] on button "Confirm" at bounding box center [394, 162] width 67 height 11
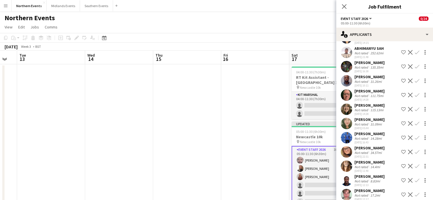
scroll to position [108, 0]
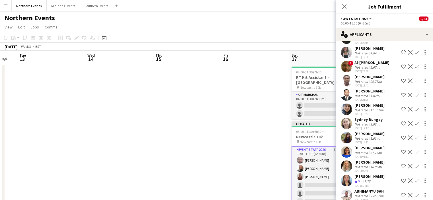
click at [414, 186] on div "[PERSON_NAME] Crew rating 0.5 1.28mi [DATE] 14:15 Shortlist crew Decline Confirm" at bounding box center [384, 181] width 97 height 14
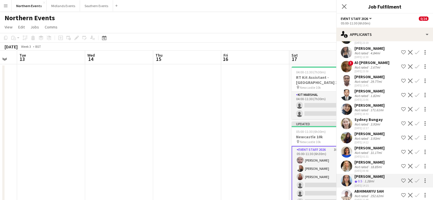
click at [415, 180] on app-icon "Confirm" at bounding box center [417, 180] width 5 height 5
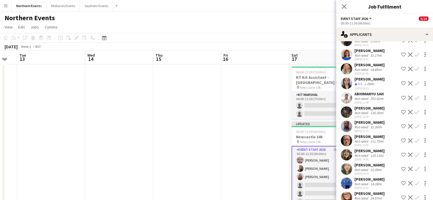
click at [415, 181] on app-icon "Confirm" at bounding box center [417, 183] width 5 height 5
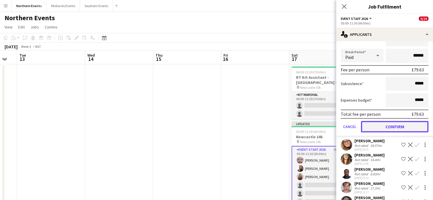
click at [404, 126] on button "Confirm" at bounding box center [394, 126] width 67 height 11
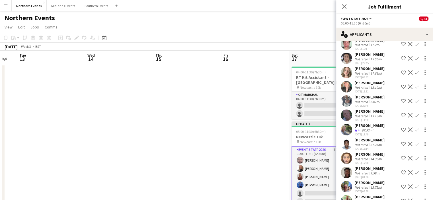
scroll to position [245, 0]
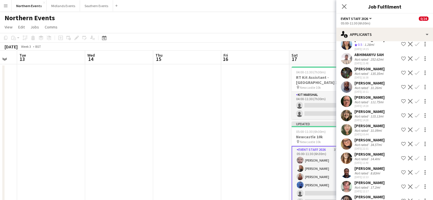
click at [415, 113] on button "Confirm" at bounding box center [416, 115] width 7 height 7
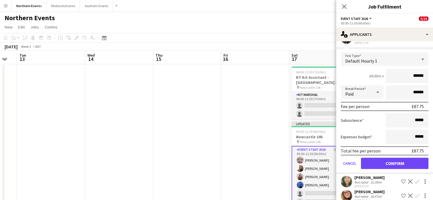
scroll to position [324, 0]
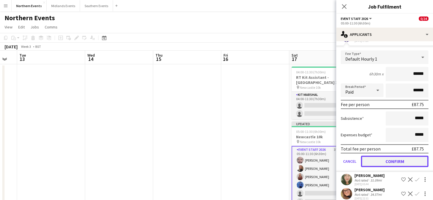
click at [398, 161] on button "Confirm" at bounding box center [394, 161] width 67 height 11
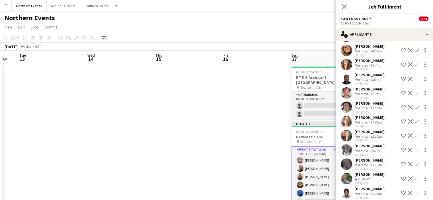
scroll to position [181, 0]
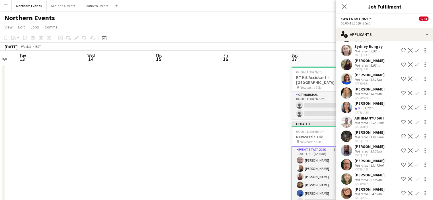
click at [415, 163] on app-icon "Confirm" at bounding box center [417, 164] width 5 height 5
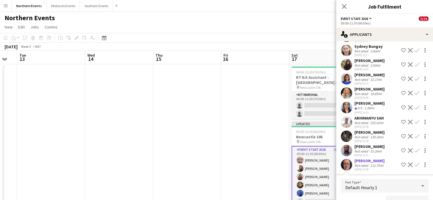
scroll to position [190, 0]
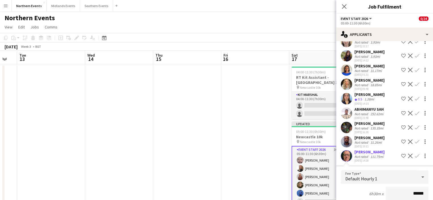
drag, startPoint x: 428, startPoint y: 120, endPoint x: 428, endPoint y: 126, distance: 6.0
click at [428, 126] on div "[PERSON_NAME] Not rated 135.35mi [DATE] 16:38 Shortlist crew Decline Confirm" at bounding box center [384, 127] width 97 height 13
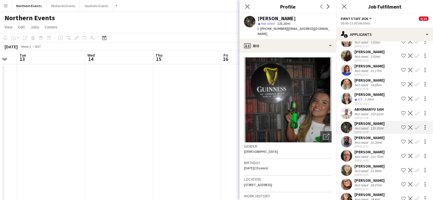
click at [415, 154] on app-icon "Confirm" at bounding box center [417, 156] width 5 height 5
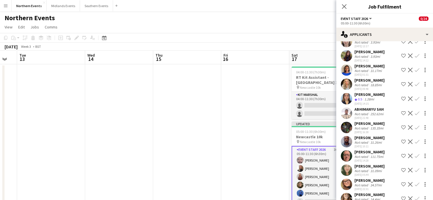
click at [415, 153] on button "Confirm" at bounding box center [416, 156] width 7 height 7
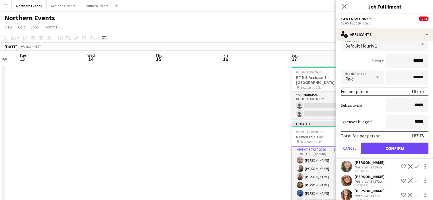
scroll to position [324, 0]
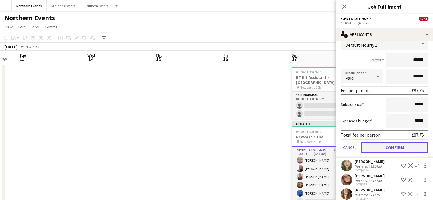
click at [403, 146] on button "Confirm" at bounding box center [394, 147] width 67 height 11
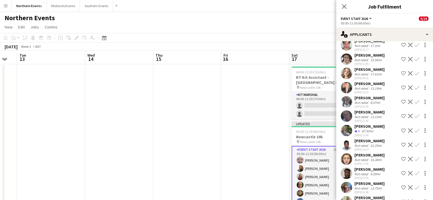
scroll to position [371, 0]
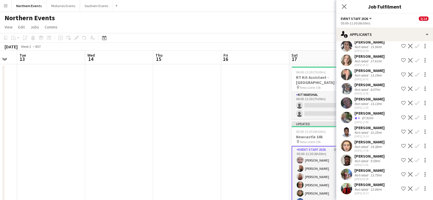
click at [413, 188] on button "Confirm" at bounding box center [416, 188] width 7 height 7
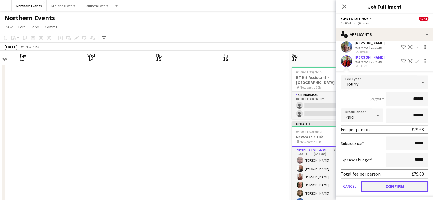
click at [411, 187] on button "Confirm" at bounding box center [394, 186] width 67 height 11
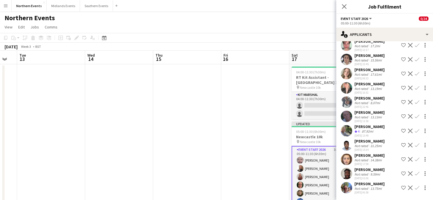
scroll to position [357, 0]
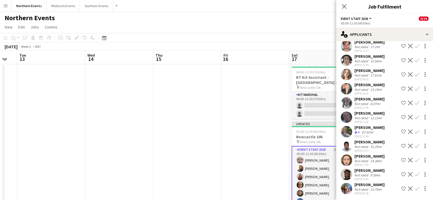
click at [413, 157] on button "Confirm" at bounding box center [416, 160] width 7 height 7
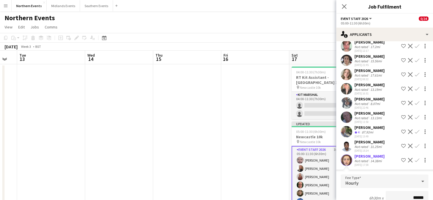
scroll to position [361, 0]
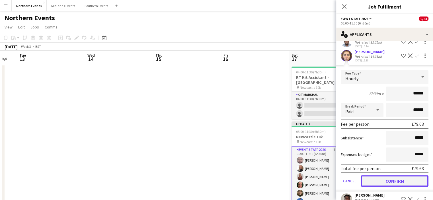
click at [409, 178] on button "Confirm" at bounding box center [394, 180] width 67 height 11
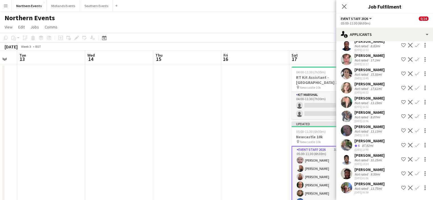
scroll to position [343, 0]
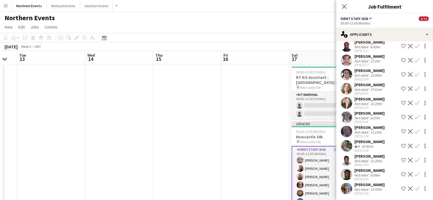
click at [415, 187] on app-icon "Confirm" at bounding box center [417, 188] width 5 height 5
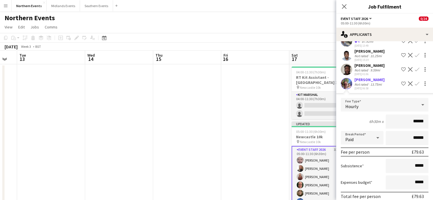
scroll to position [471, 0]
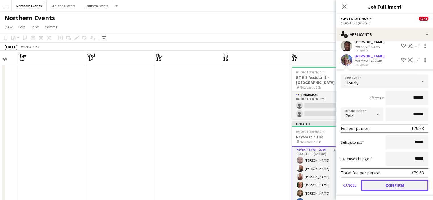
click at [419, 184] on button "Confirm" at bounding box center [394, 185] width 67 height 11
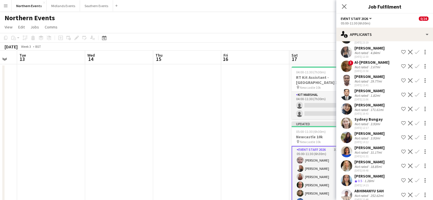
scroll to position [111, 0]
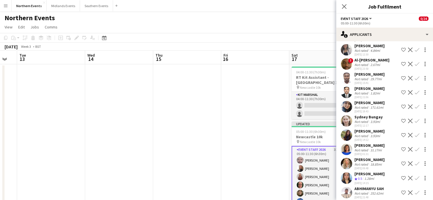
click at [415, 119] on app-icon "Confirm" at bounding box center [417, 121] width 5 height 5
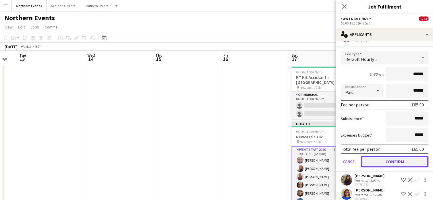
click at [404, 161] on button "Confirm" at bounding box center [394, 161] width 67 height 11
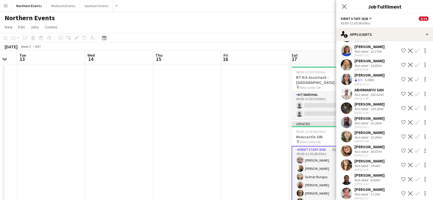
scroll to position [52, 0]
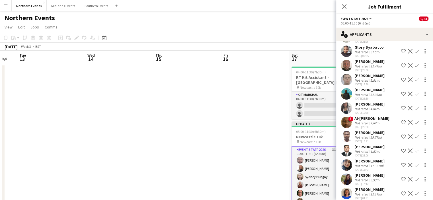
click at [415, 178] on app-icon "Confirm" at bounding box center [417, 179] width 5 height 5
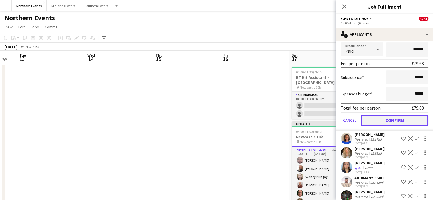
click at [408, 116] on button "Confirm" at bounding box center [394, 120] width 67 height 11
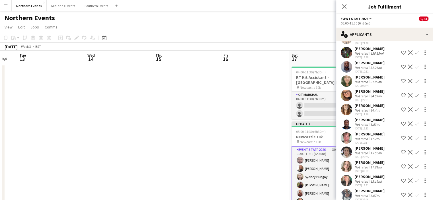
scroll to position [94, 0]
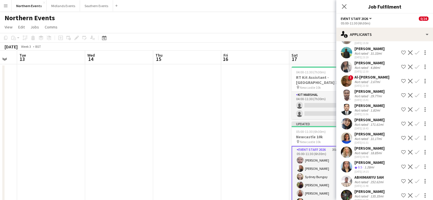
click at [415, 166] on app-icon "Confirm" at bounding box center [417, 166] width 5 height 5
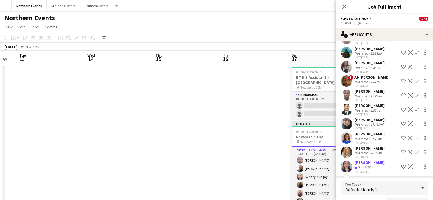
scroll to position [105, 0]
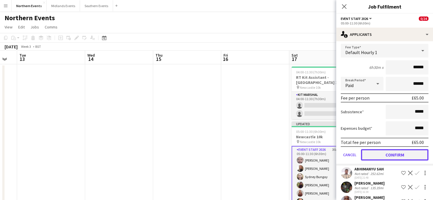
click at [411, 154] on button "Confirm" at bounding box center [394, 154] width 67 height 11
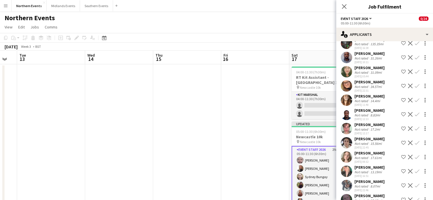
scroll to position [88, 0]
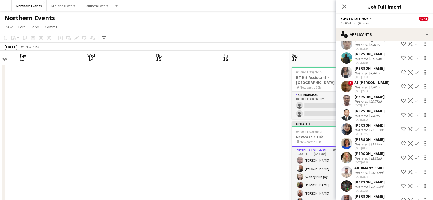
click at [415, 157] on app-icon "Confirm" at bounding box center [417, 157] width 5 height 5
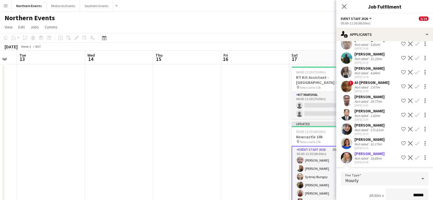
scroll to position [90, 0]
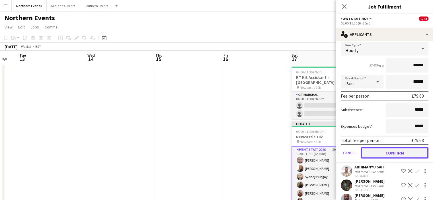
click at [406, 152] on button "Confirm" at bounding box center [394, 152] width 67 height 11
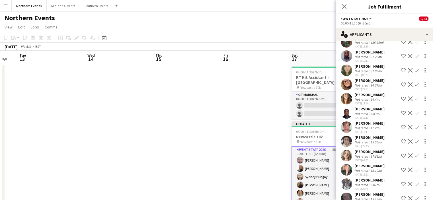
scroll to position [75, 0]
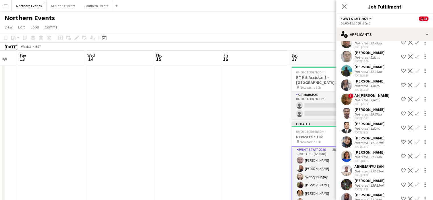
click at [415, 184] on app-icon "Confirm" at bounding box center [417, 184] width 5 height 5
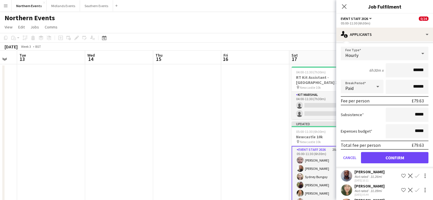
scroll to position [243, 0]
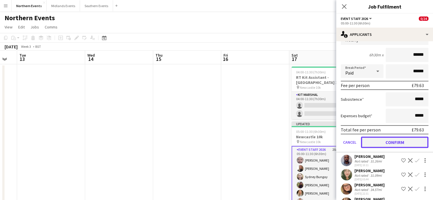
click at [410, 143] on button "Confirm" at bounding box center [394, 142] width 67 height 11
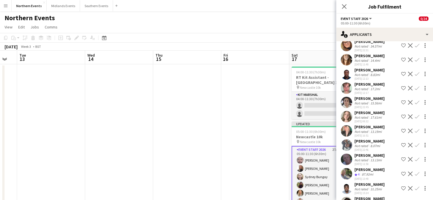
scroll to position [100, 0]
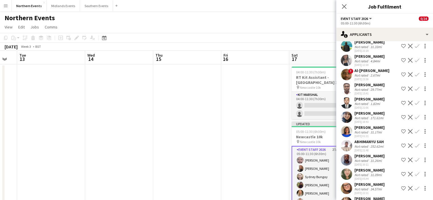
click at [415, 189] on app-icon "Confirm" at bounding box center [417, 188] width 5 height 5
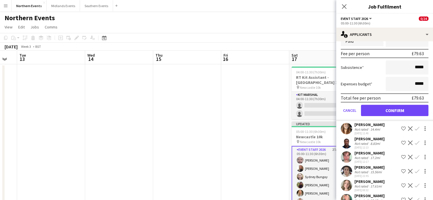
scroll to position [316, 0]
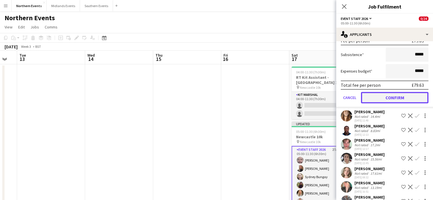
click at [413, 96] on button "Confirm" at bounding box center [394, 97] width 67 height 11
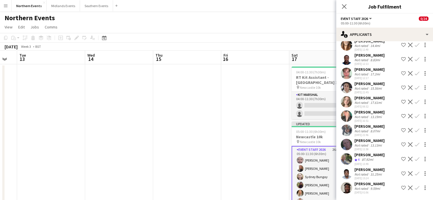
scroll to position [173, 0]
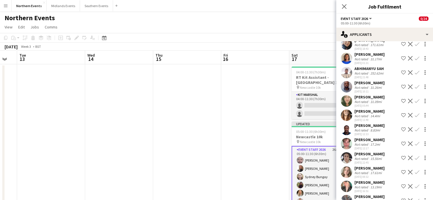
click at [415, 116] on app-icon "Confirm" at bounding box center [417, 115] width 5 height 5
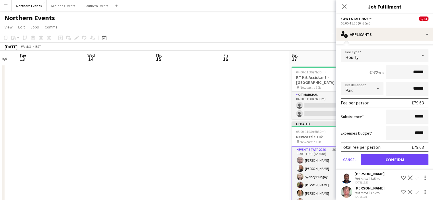
scroll to position [257, 0]
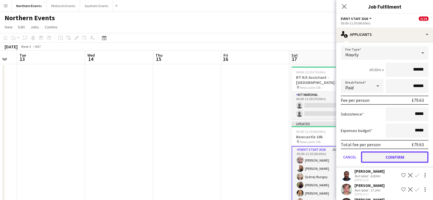
click at [404, 158] on button "Confirm" at bounding box center [394, 156] width 67 height 11
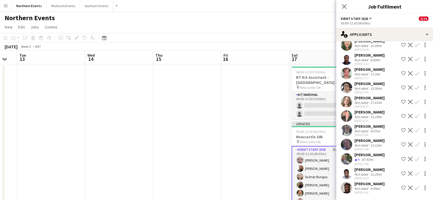
scroll to position [114, 0]
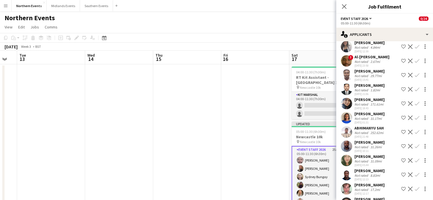
click at [415, 188] on app-icon "Confirm" at bounding box center [417, 189] width 5 height 5
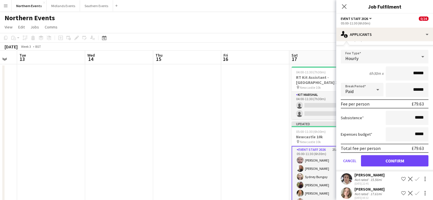
scroll to position [289, 0]
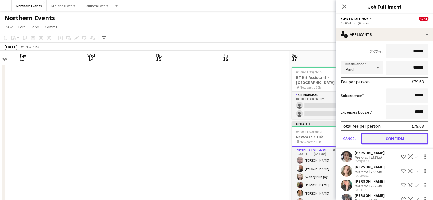
click at [405, 137] on button "Confirm" at bounding box center [394, 138] width 67 height 11
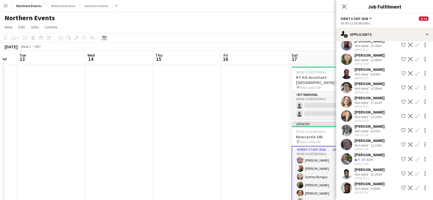
scroll to position [147, 0]
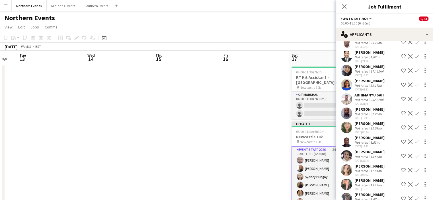
click at [415, 170] on app-icon "Confirm" at bounding box center [417, 170] width 5 height 5
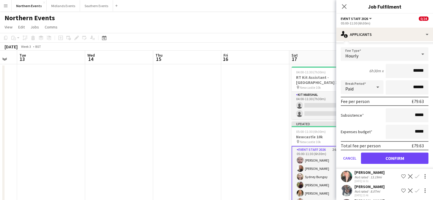
scroll to position [312, 0]
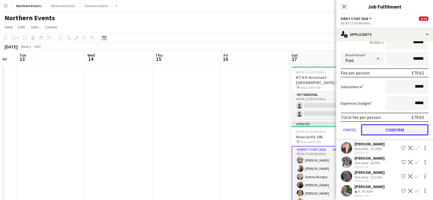
click at [397, 133] on button "Confirm" at bounding box center [394, 129] width 67 height 11
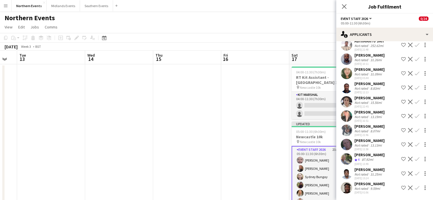
scroll to position [170, 0]
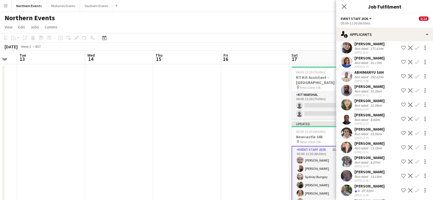
click at [414, 187] on button "Confirm" at bounding box center [416, 190] width 7 height 7
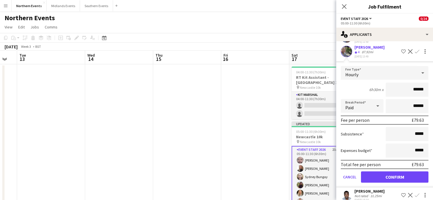
scroll to position [311, 0]
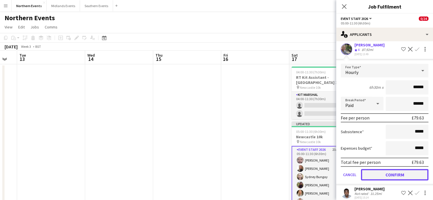
click at [415, 169] on button "Confirm" at bounding box center [394, 174] width 67 height 11
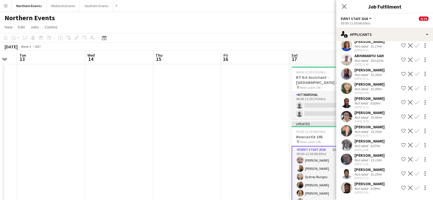
scroll to position [168, 0]
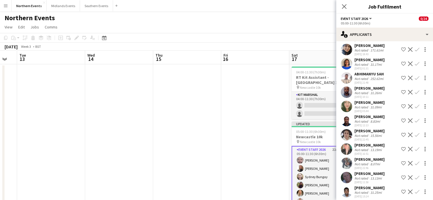
click at [415, 176] on button "Confirm" at bounding box center [416, 177] width 7 height 7
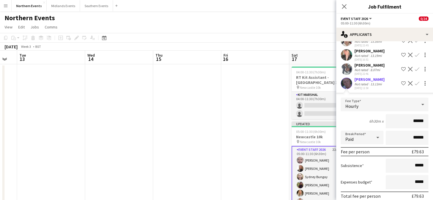
scroll to position [304, 0]
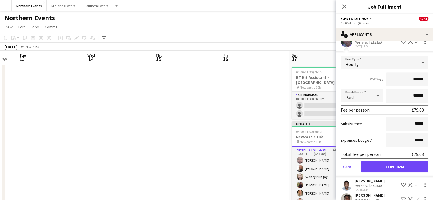
click at [417, 157] on div "Total fee per person £79.63" at bounding box center [385, 154] width 88 height 9
click at [414, 164] on button "Confirm" at bounding box center [394, 166] width 67 height 11
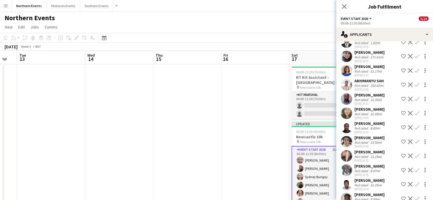
scroll to position [172, 0]
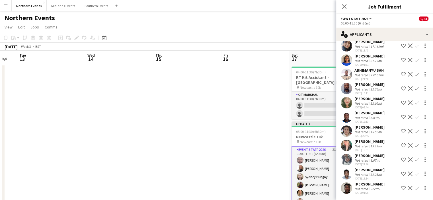
click at [415, 145] on app-icon "Confirm" at bounding box center [417, 145] width 5 height 5
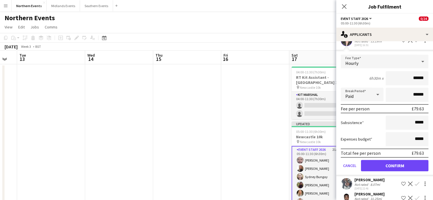
scroll to position [279, 0]
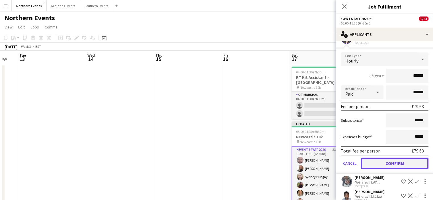
click at [413, 163] on button "Confirm" at bounding box center [394, 163] width 67 height 11
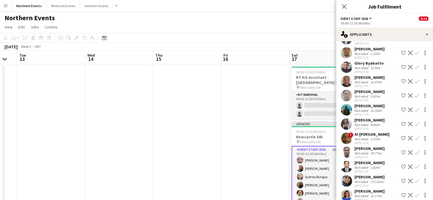
scroll to position [32, 0]
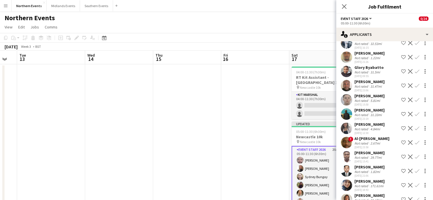
click at [415, 127] on app-icon "Confirm" at bounding box center [417, 128] width 5 height 5
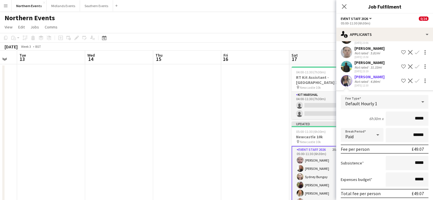
scroll to position [110, 0]
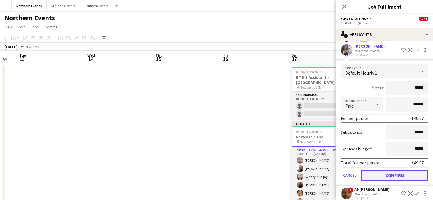
click at [411, 175] on button "Confirm" at bounding box center [394, 175] width 67 height 11
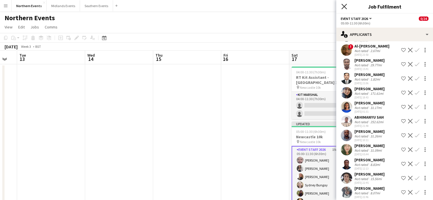
click at [344, 6] on icon at bounding box center [343, 6] width 5 height 5
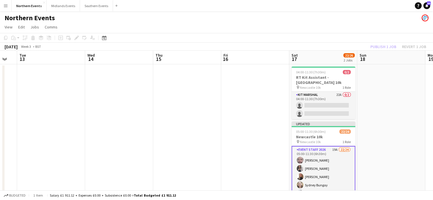
click at [374, 48] on div "Publish 1 job Revert 1 job" at bounding box center [397, 46] width 69 height 7
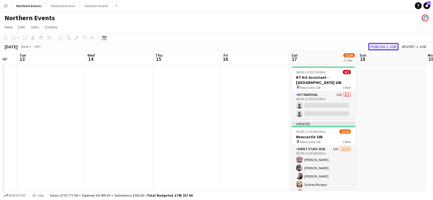
click at [377, 47] on button "Publish 1 job" at bounding box center [383, 46] width 30 height 7
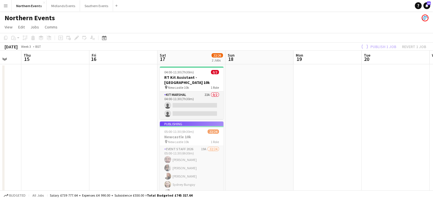
drag, startPoint x: 388, startPoint y: 99, endPoint x: 252, endPoint y: 98, distance: 136.3
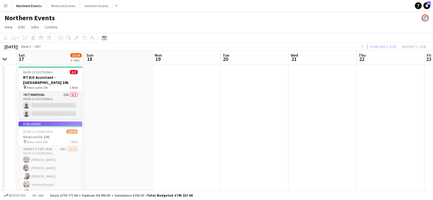
drag, startPoint x: 291, startPoint y: 104, endPoint x: 174, endPoint y: 98, distance: 116.8
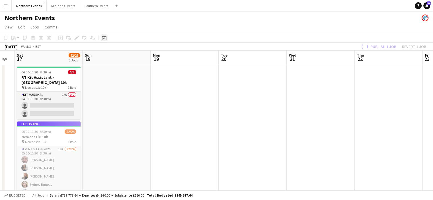
click at [106, 37] on icon at bounding box center [104, 38] width 4 height 5
click at [147, 84] on button "5" at bounding box center [150, 86] width 7 height 7
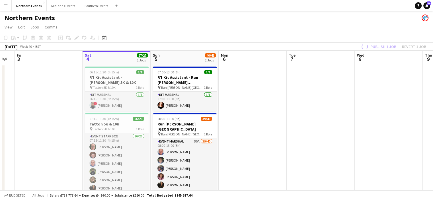
scroll to position [0, 196]
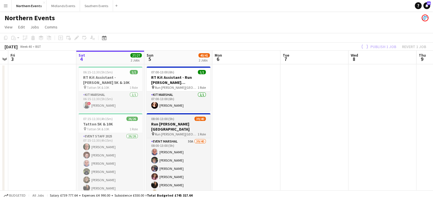
click at [174, 124] on h3 "Run [PERSON_NAME][GEOGRAPHIC_DATA]" at bounding box center [179, 126] width 64 height 10
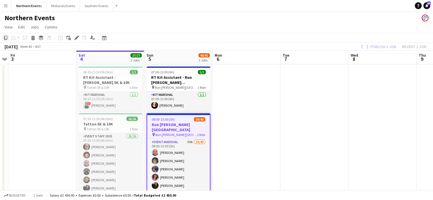
click at [4, 38] on icon "Copy" at bounding box center [5, 38] width 5 height 5
click at [105, 39] on icon at bounding box center [104, 39] width 2 height 2
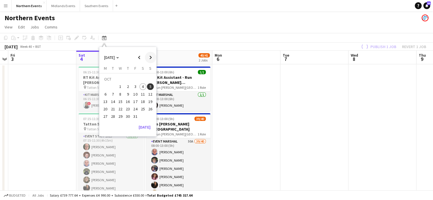
click at [151, 58] on span "Next month" at bounding box center [150, 57] width 11 height 11
click at [148, 95] on span "18" at bounding box center [150, 95] width 7 height 7
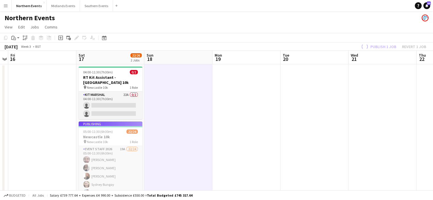
scroll to position [0, 195]
drag, startPoint x: 173, startPoint y: 106, endPoint x: 14, endPoint y: 39, distance: 172.0
click at [14, 39] on icon "Paste" at bounding box center [13, 38] width 5 height 5
click at [29, 49] on link "Paste Ctrl+V" at bounding box center [41, 48] width 53 height 5
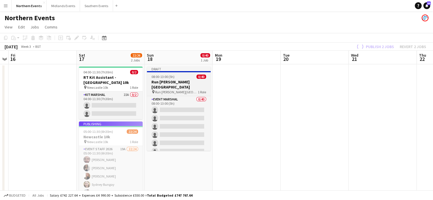
click at [177, 90] on span "Run [PERSON_NAME][GEOGRAPHIC_DATA]" at bounding box center [176, 92] width 43 height 4
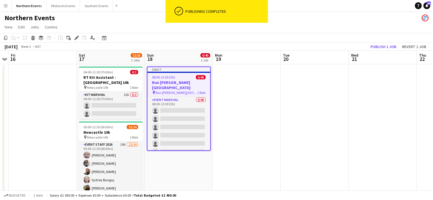
click at [171, 82] on h3 "Run [PERSON_NAME][GEOGRAPHIC_DATA]" at bounding box center [178, 85] width 63 height 10
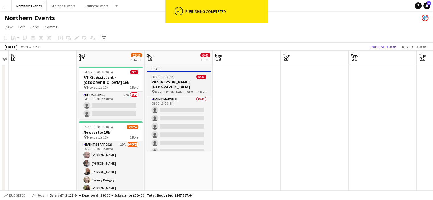
click at [171, 82] on h3 "Run [PERSON_NAME][GEOGRAPHIC_DATA]" at bounding box center [179, 84] width 64 height 10
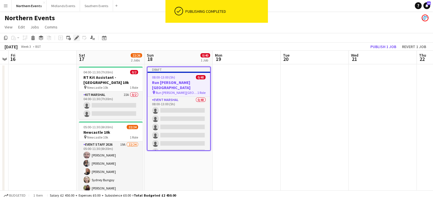
click at [76, 37] on icon at bounding box center [76, 37] width 3 height 3
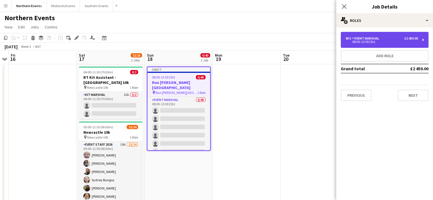
click at [381, 42] on div "08:00-13:00 (5h)" at bounding box center [381, 41] width 73 height 3
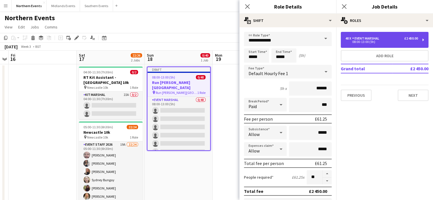
click at [381, 42] on div "08:00-13:00 (5h)" at bounding box center [381, 41] width 73 height 3
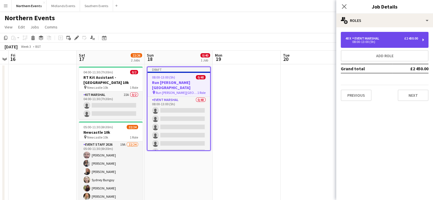
click at [369, 42] on div "08:00-13:00 (5h)" at bounding box center [381, 41] width 73 height 3
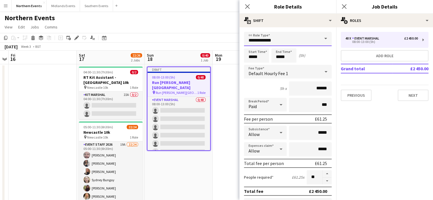
click at [307, 40] on input "**********" at bounding box center [288, 39] width 88 height 14
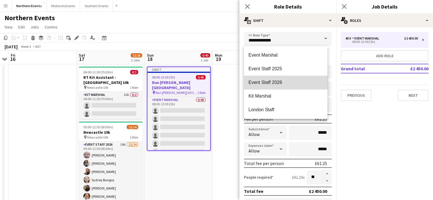
click at [289, 82] on span "Event Staff 2026" at bounding box center [285, 82] width 74 height 5
type input "**********"
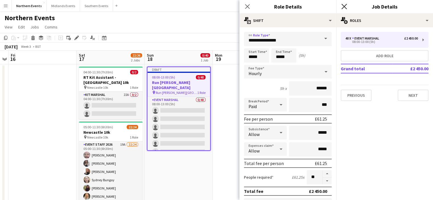
click at [346, 7] on icon "Close pop-in" at bounding box center [343, 6] width 5 height 5
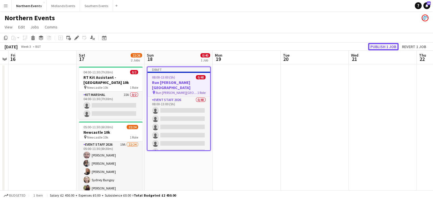
click at [384, 48] on button "Publish 1 job" at bounding box center [383, 46] width 30 height 7
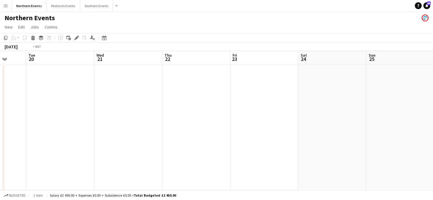
drag, startPoint x: 384, startPoint y: 61, endPoint x: 168, endPoint y: 75, distance: 216.1
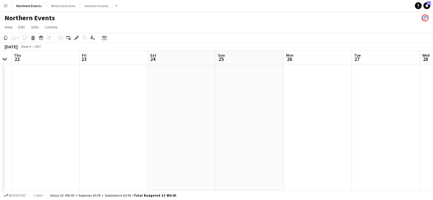
drag, startPoint x: 345, startPoint y: 106, endPoint x: 155, endPoint y: 88, distance: 190.0
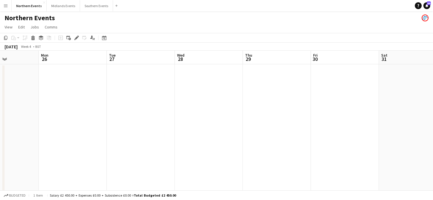
drag, startPoint x: 361, startPoint y: 126, endPoint x: 209, endPoint y: 111, distance: 153.2
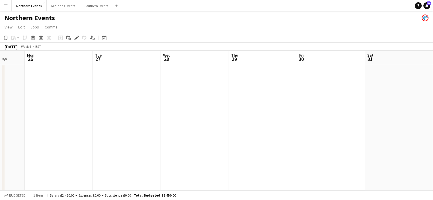
drag, startPoint x: 391, startPoint y: 113, endPoint x: 261, endPoint y: 101, distance: 131.1
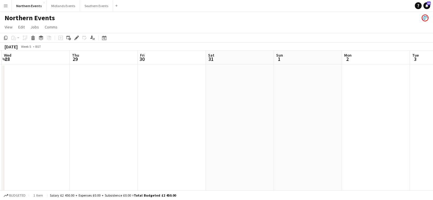
drag, startPoint x: 396, startPoint y: 118, endPoint x: 259, endPoint y: 115, distance: 137.7
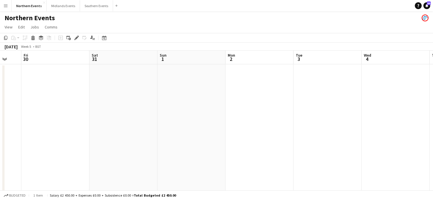
drag, startPoint x: 387, startPoint y: 137, endPoint x: 277, endPoint y: 127, distance: 109.7
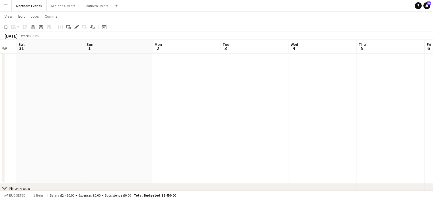
drag, startPoint x: 303, startPoint y: 121, endPoint x: 273, endPoint y: 125, distance: 29.5
click at [273, 125] on app-calendar-viewport "Tue 27 Wed 28 Thu 29 Fri 30 Sat 31 Sun 1 Mon 2 Tue 3 Wed 4 Thu 5 Fri 6 Sat 7" at bounding box center [216, 41] width 433 height 389
